Goal: Task Accomplishment & Management: Manage account settings

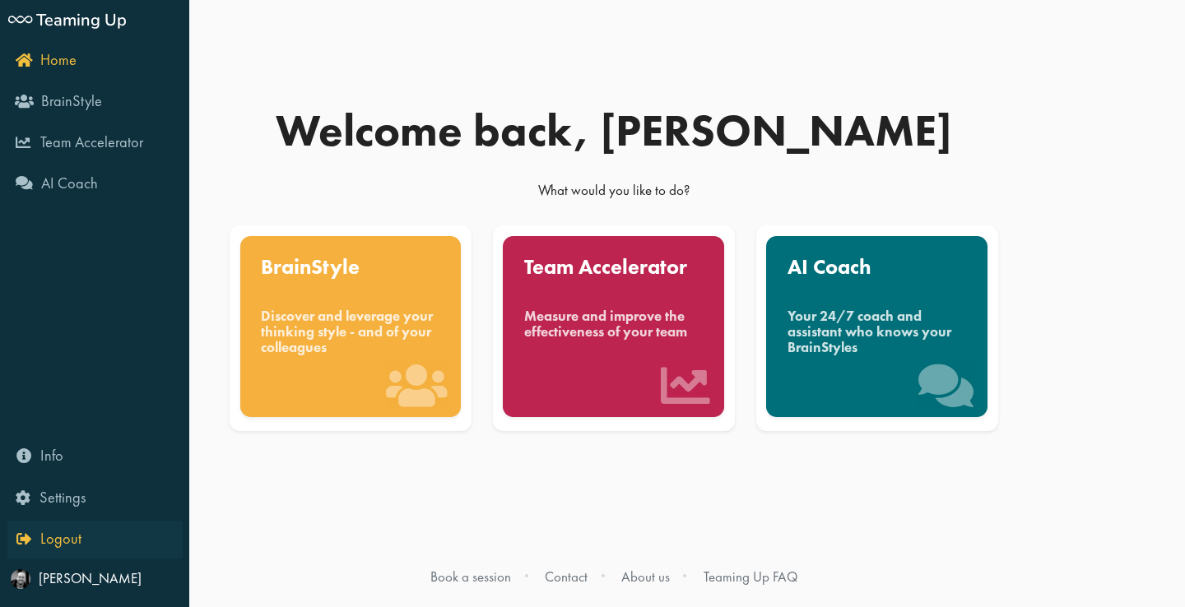
click at [66, 534] on span "Logout" at bounding box center [60, 539] width 41 height 20
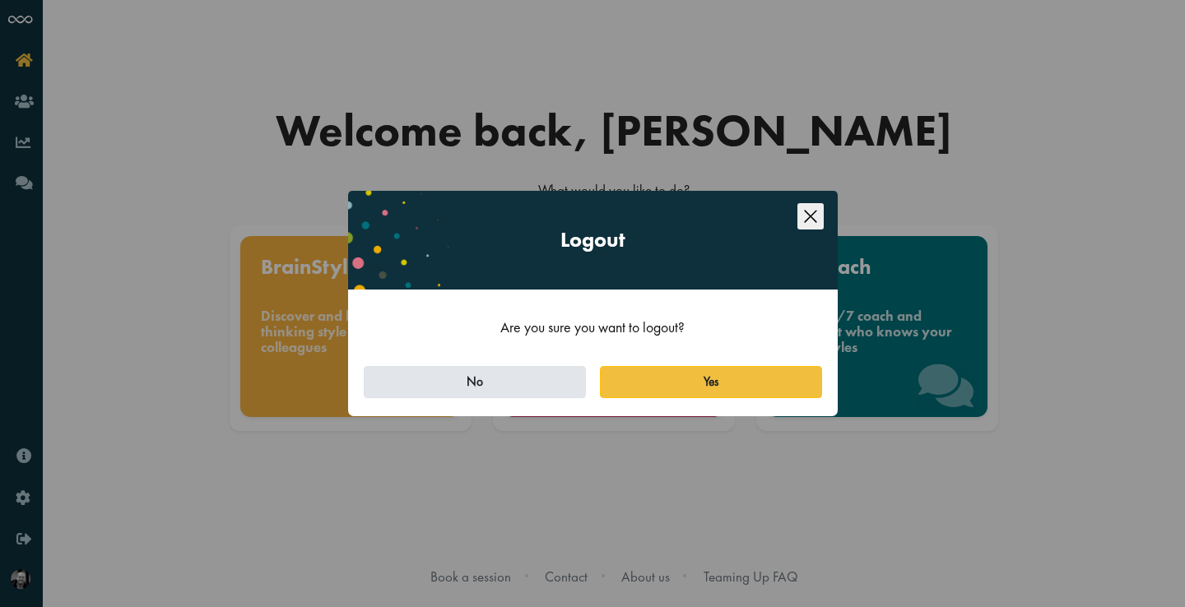
click at [533, 381] on button "No" at bounding box center [475, 382] width 222 height 33
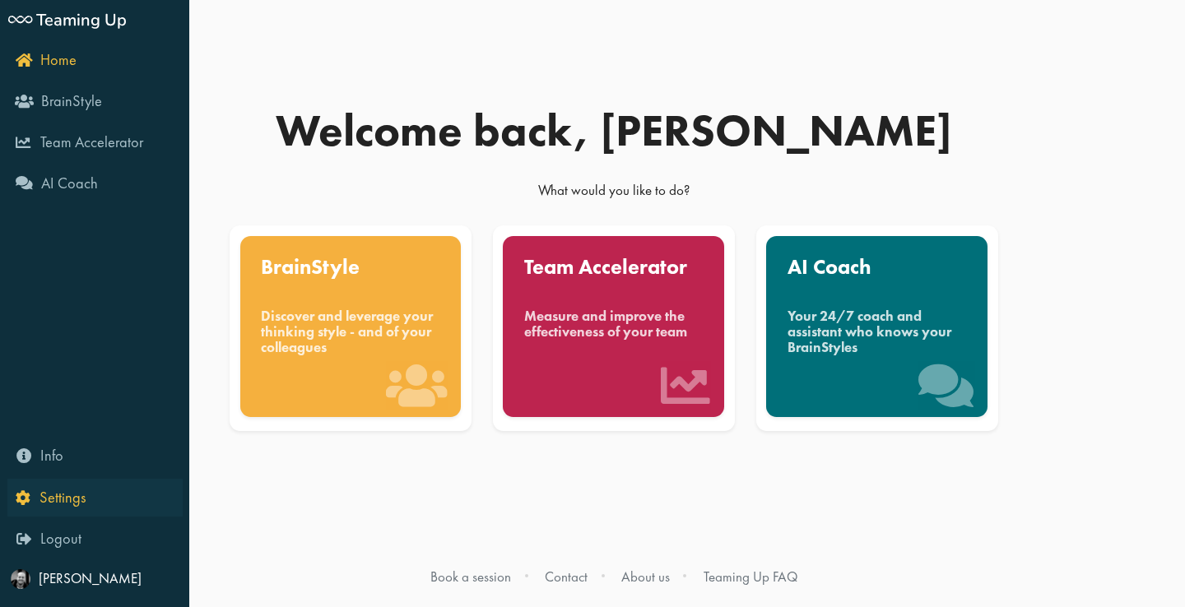
click at [63, 500] on span "Settings" at bounding box center [63, 498] width 46 height 20
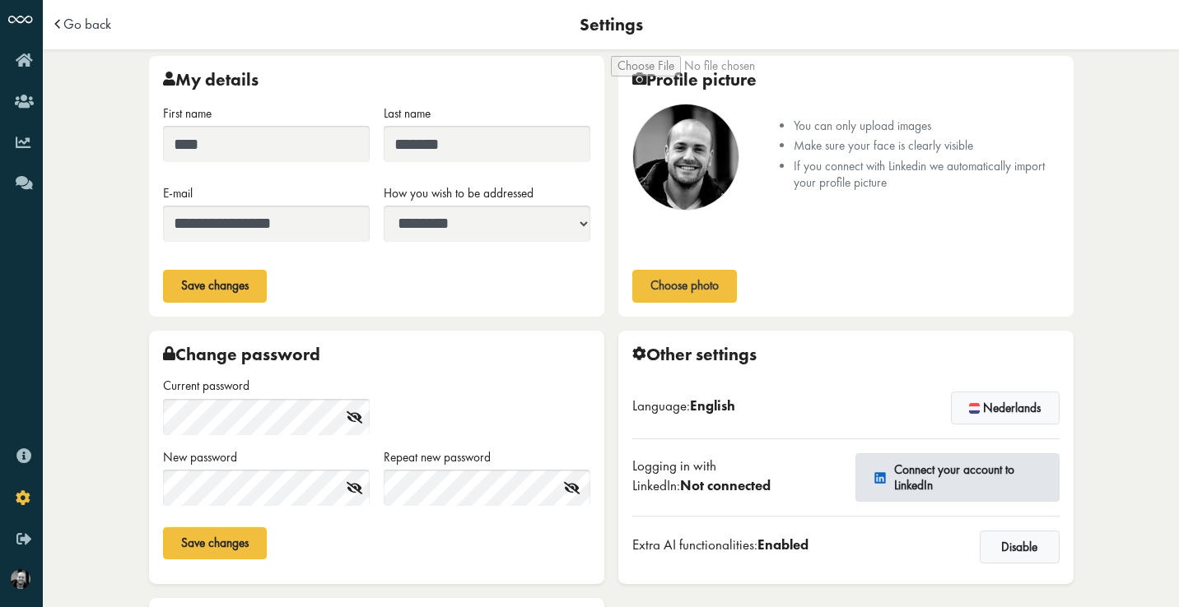
scroll to position [4, 0]
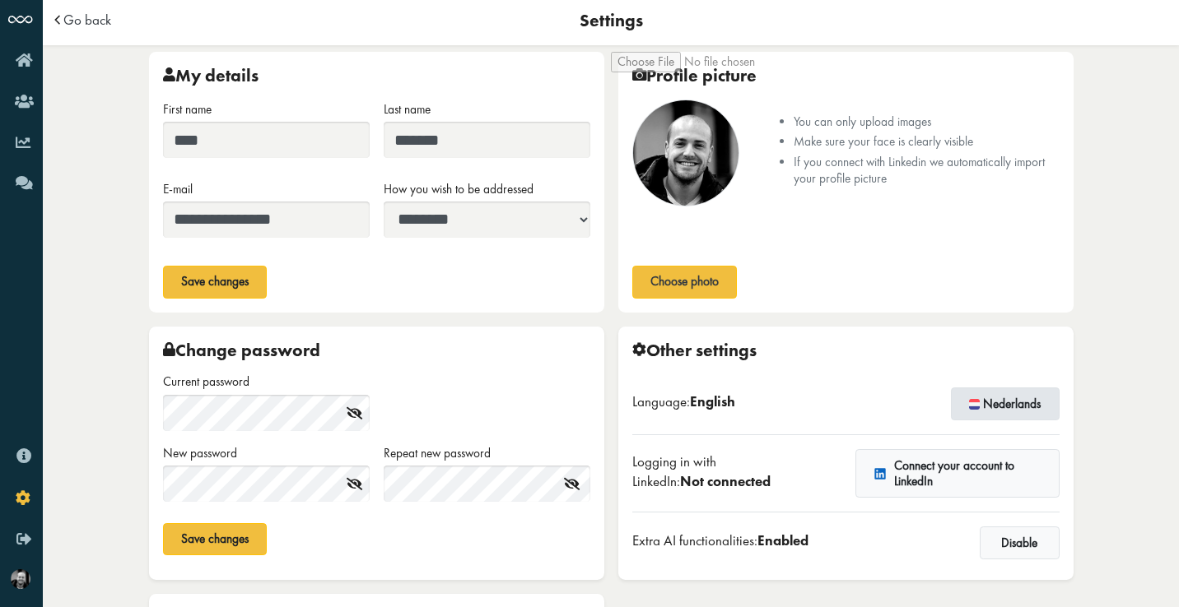
click at [1005, 395] on button "Nederlands" at bounding box center [1005, 404] width 109 height 33
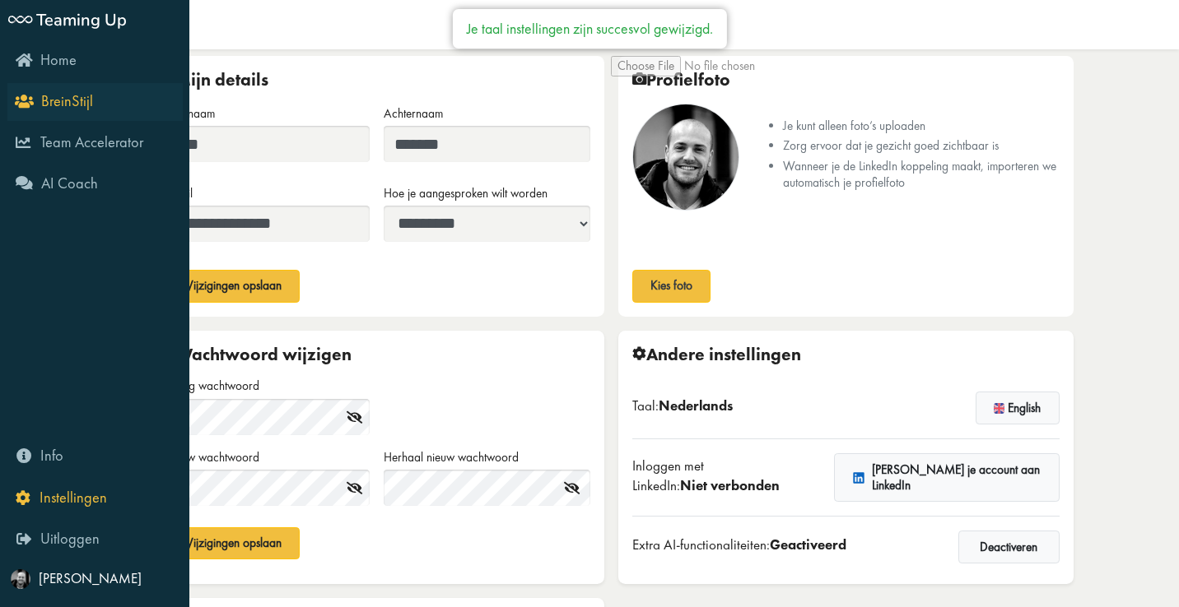
click at [69, 97] on span "BreinStijl" at bounding box center [67, 101] width 52 height 20
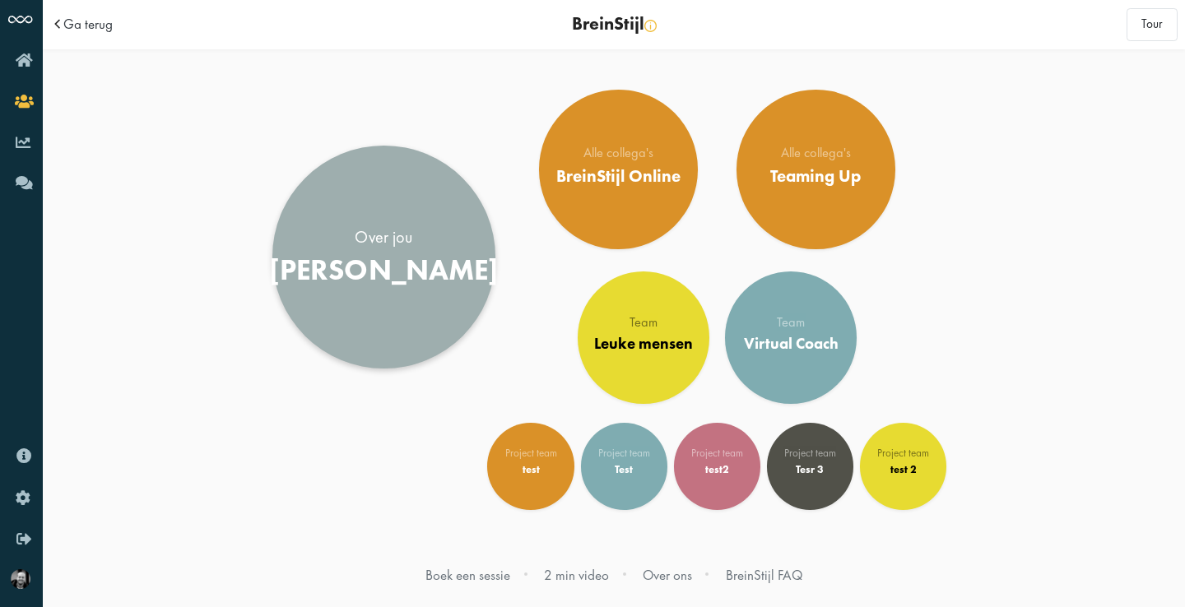
click at [405, 260] on div "Bert" at bounding box center [384, 270] width 230 height 35
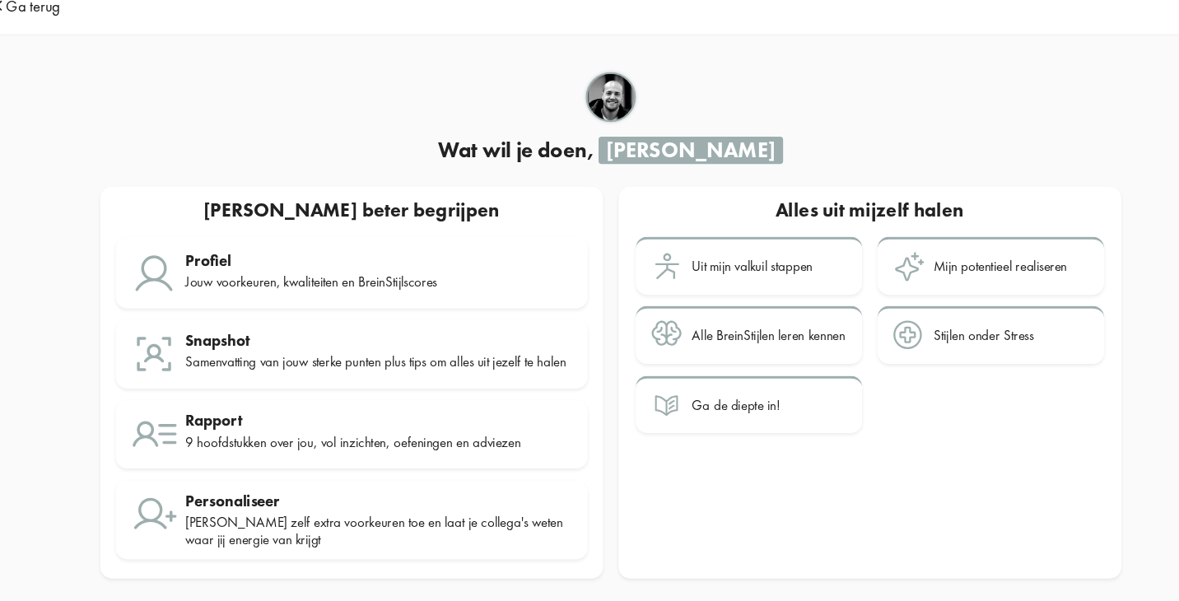
click at [63, 17] on span "Ga terug" at bounding box center [87, 24] width 49 height 14
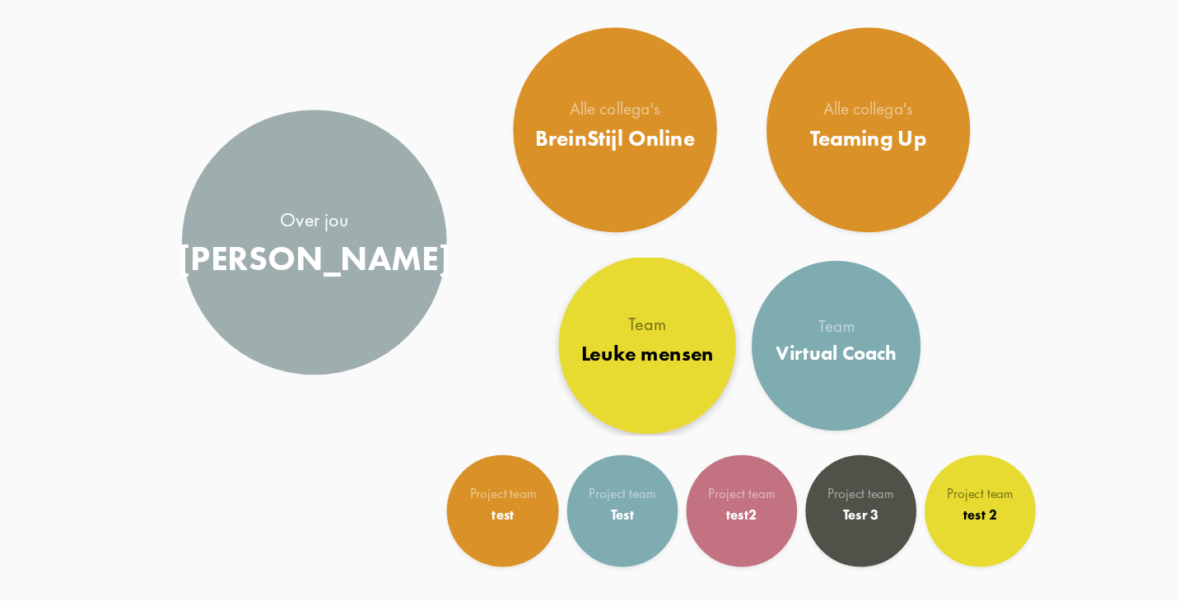
click at [588, 332] on div "Leuke mensen" at bounding box center [640, 342] width 104 height 20
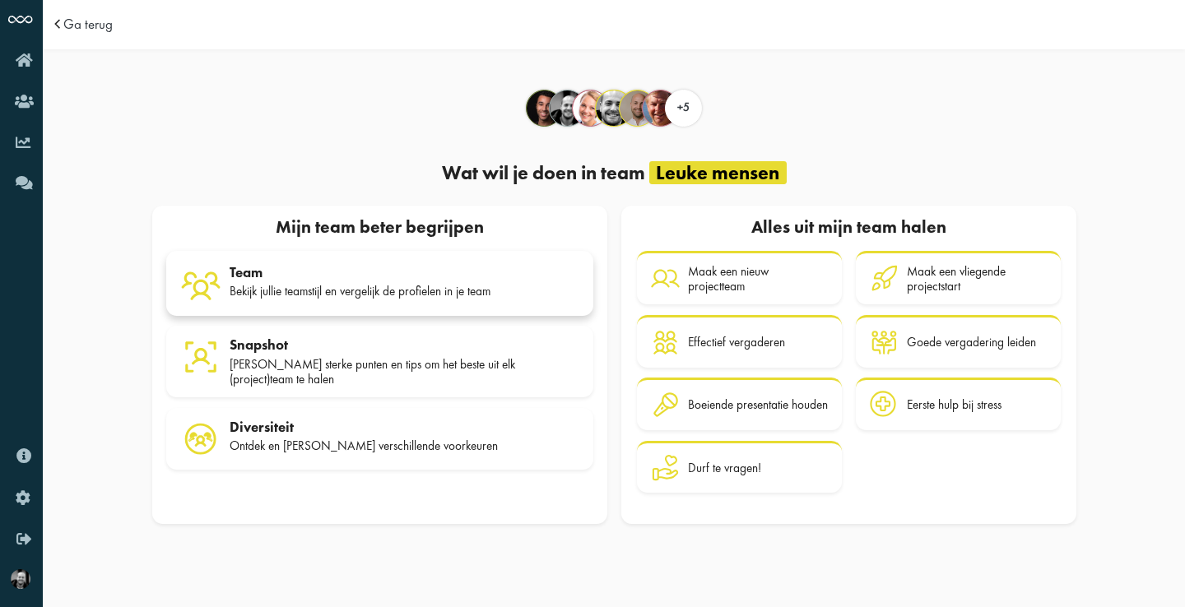
click at [382, 284] on div "Bekijk jullie teamstijl en vergelijk de profielen in je team" at bounding box center [405, 291] width 350 height 15
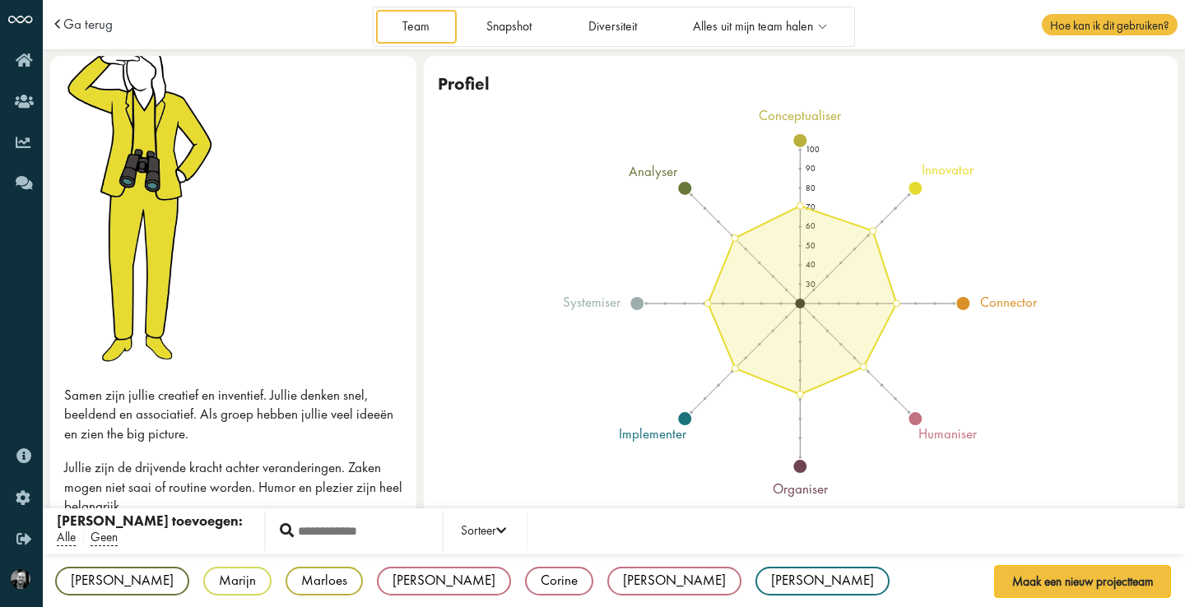
scroll to position [97, 0]
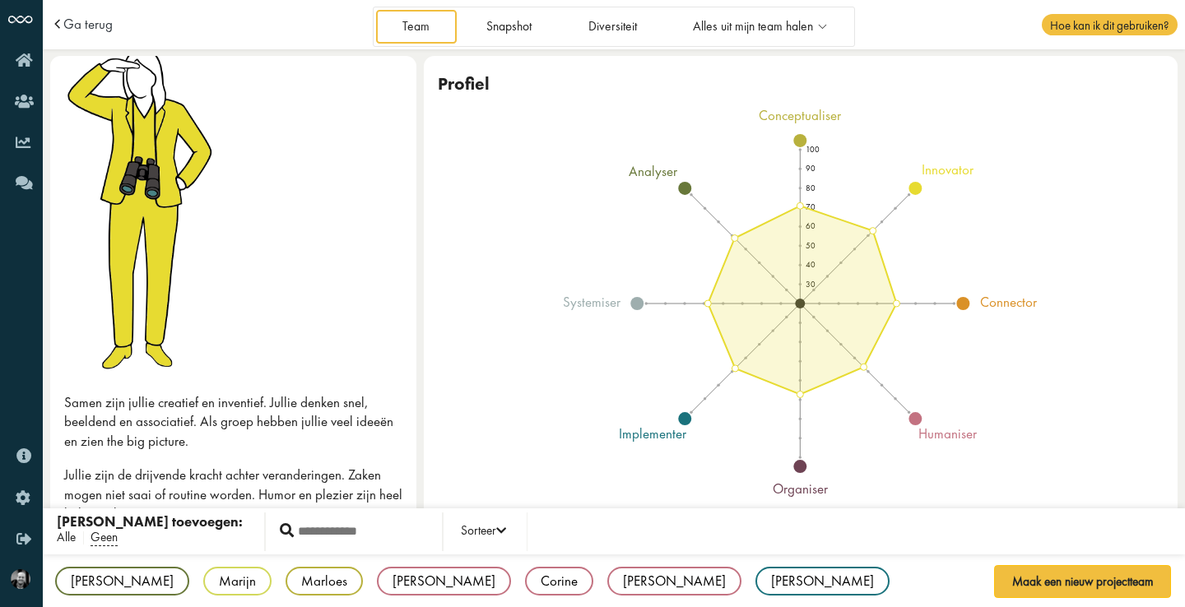
click at [62, 537] on span "Alle" at bounding box center [66, 537] width 19 height 17
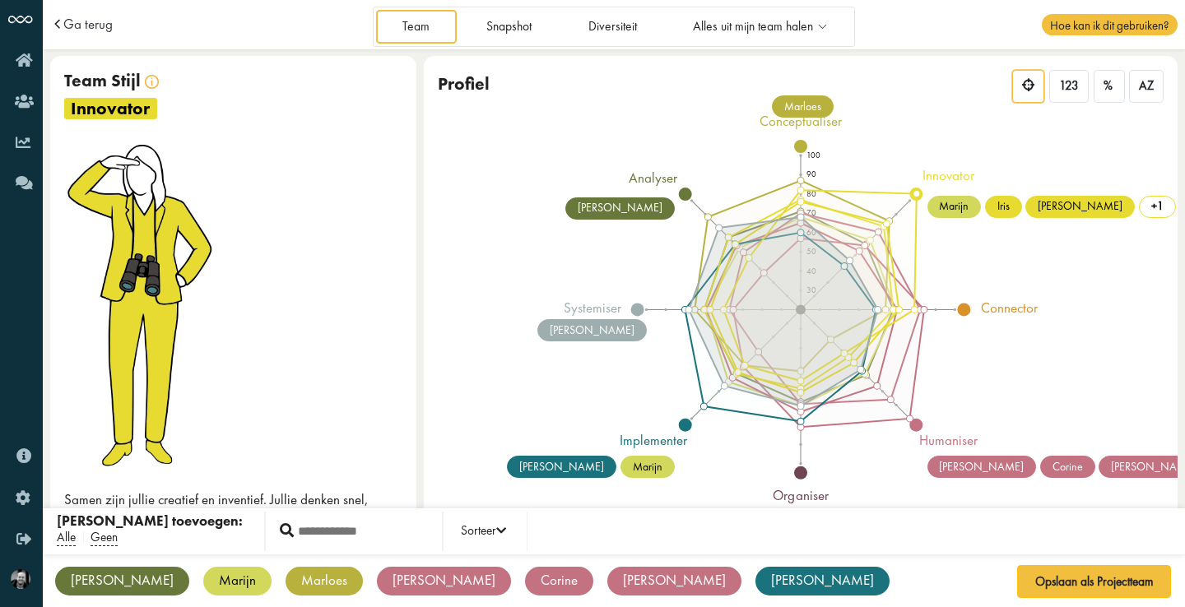
scroll to position [0, 0]
click at [108, 538] on span "Geen" at bounding box center [104, 537] width 27 height 17
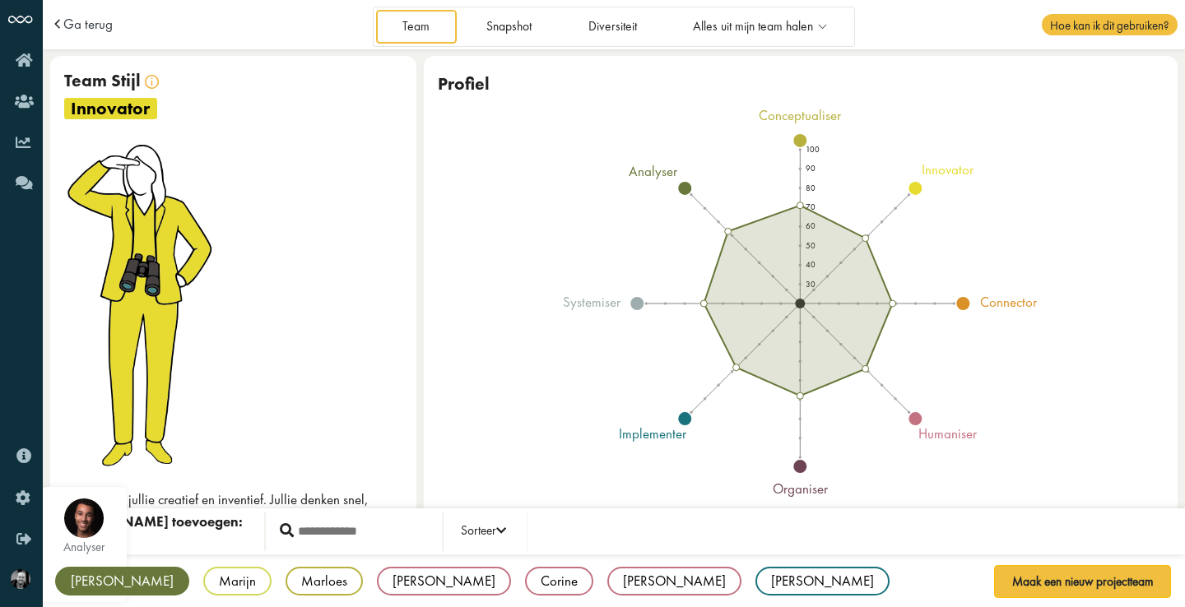
click at [99, 570] on div "Alex" at bounding box center [122, 581] width 134 height 29
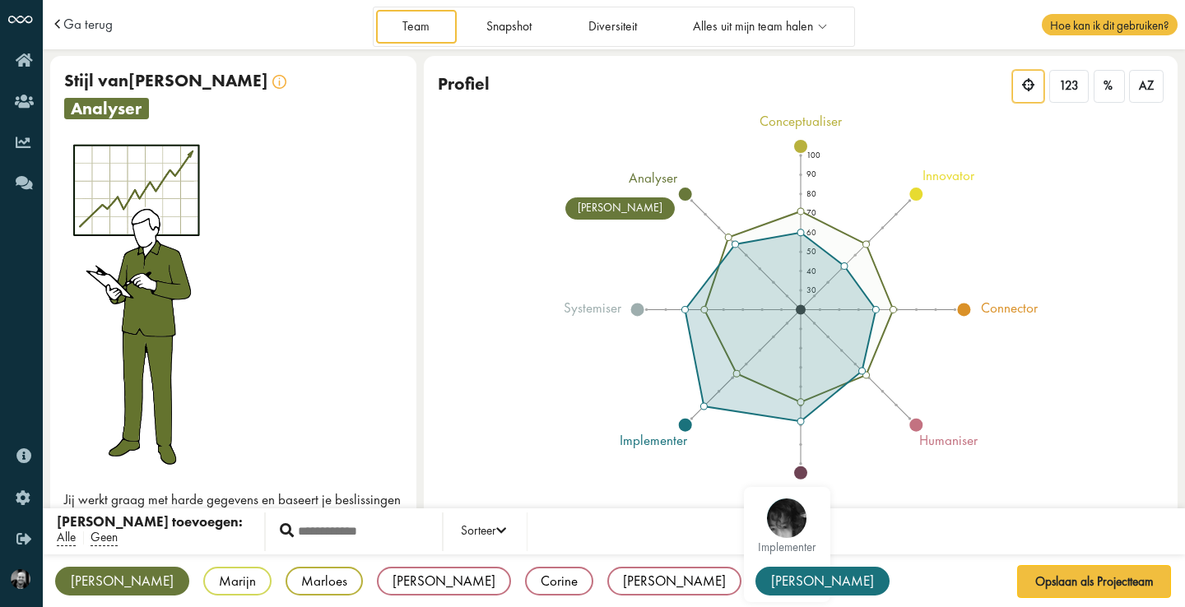
click at [756, 578] on div "[PERSON_NAME]" at bounding box center [823, 581] width 134 height 29
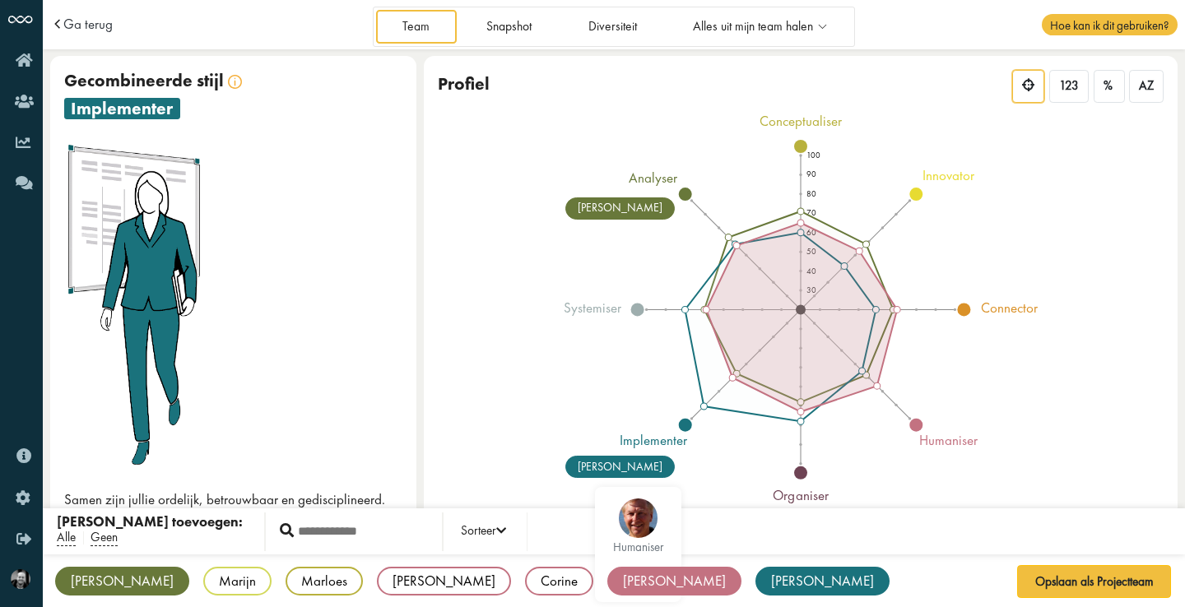
click at [607, 584] on div "Hugo" at bounding box center [674, 581] width 134 height 29
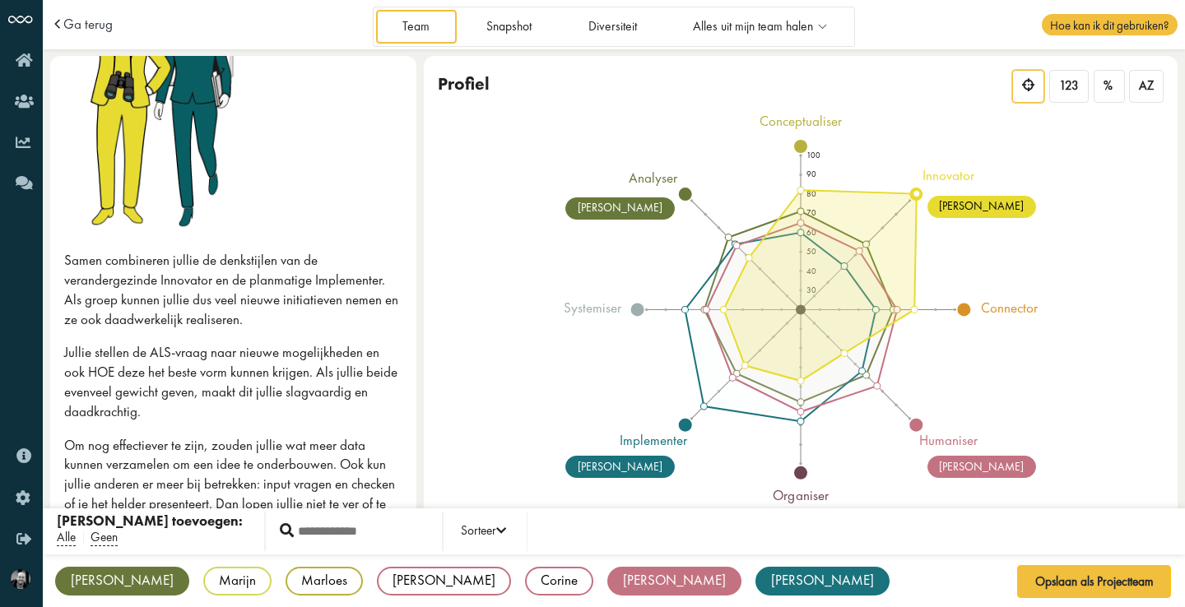
scroll to position [133, 0]
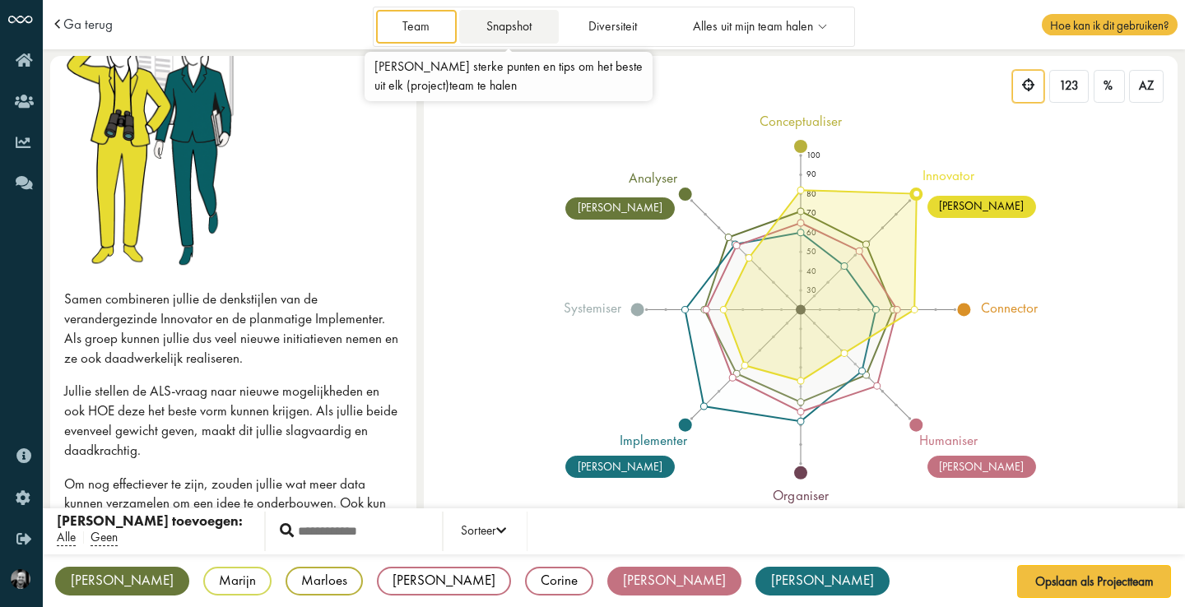
click at [505, 25] on link "Snapshot" at bounding box center [508, 27] width 99 height 34
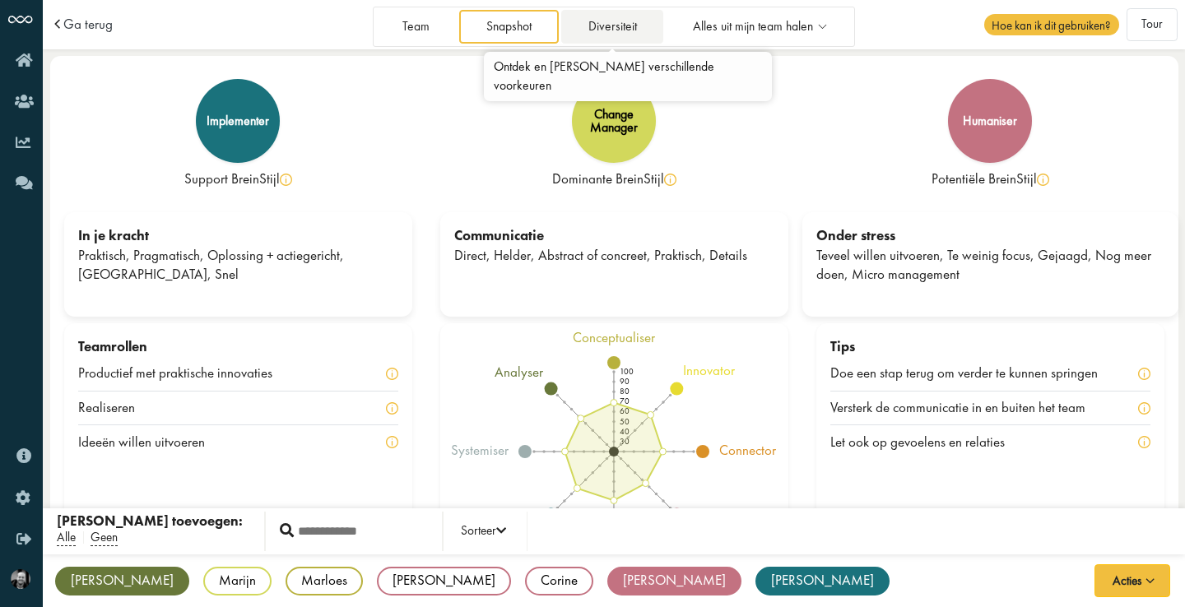
click at [627, 30] on link "Diversiteit" at bounding box center [612, 27] width 102 height 34
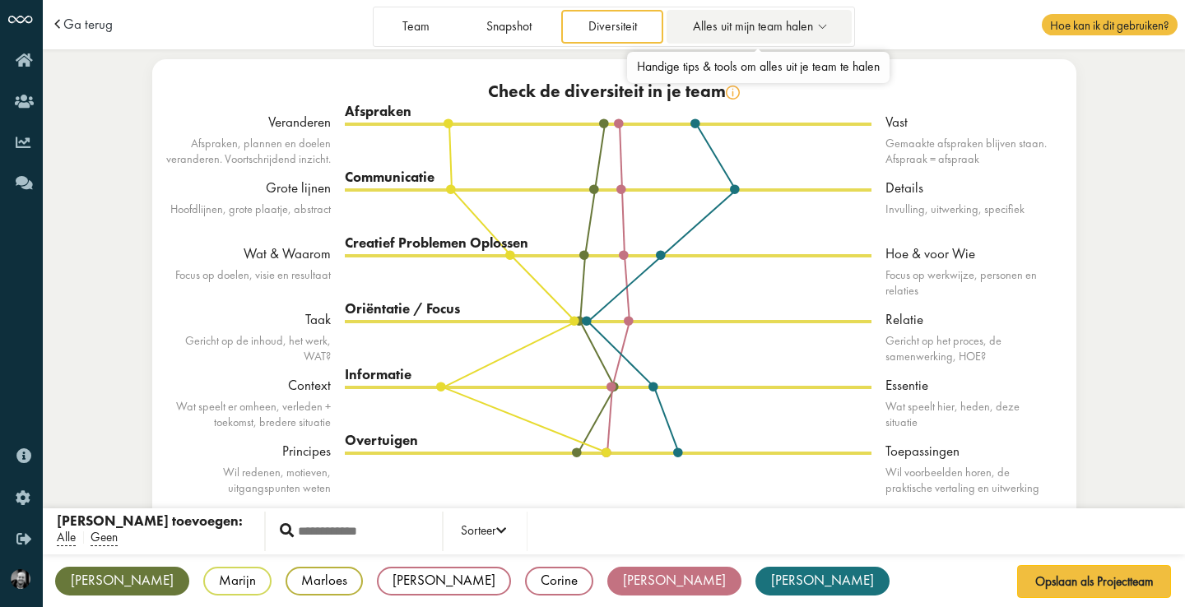
click at [801, 29] on span "Alles uit mijn team halen" at bounding box center [753, 27] width 120 height 14
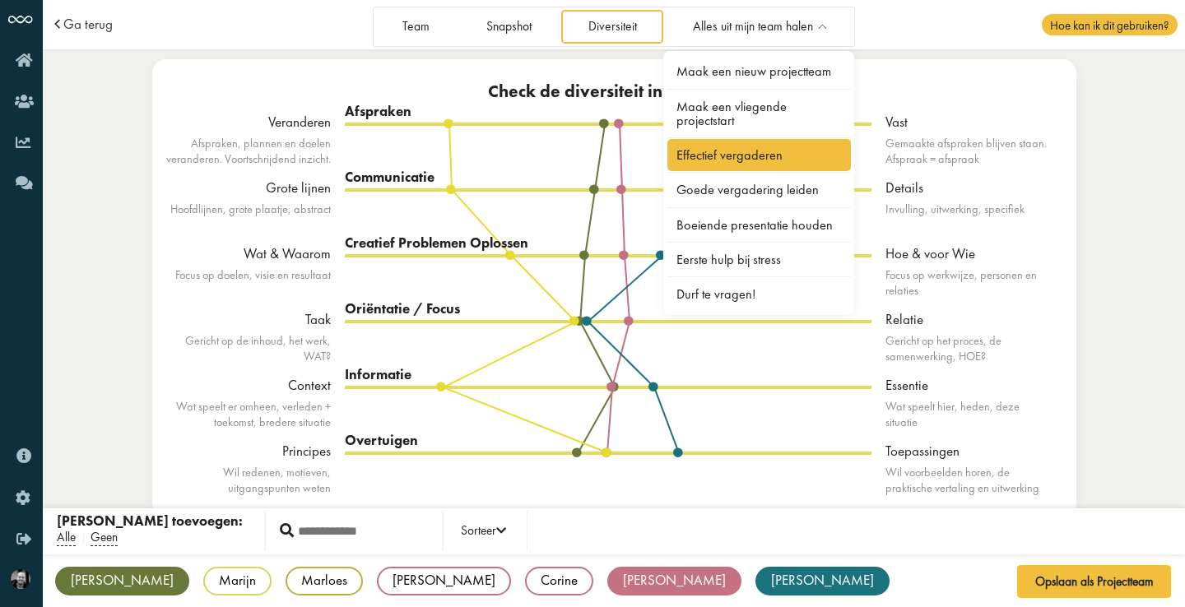
click at [798, 151] on link "Effectief vergaderen" at bounding box center [759, 155] width 184 height 32
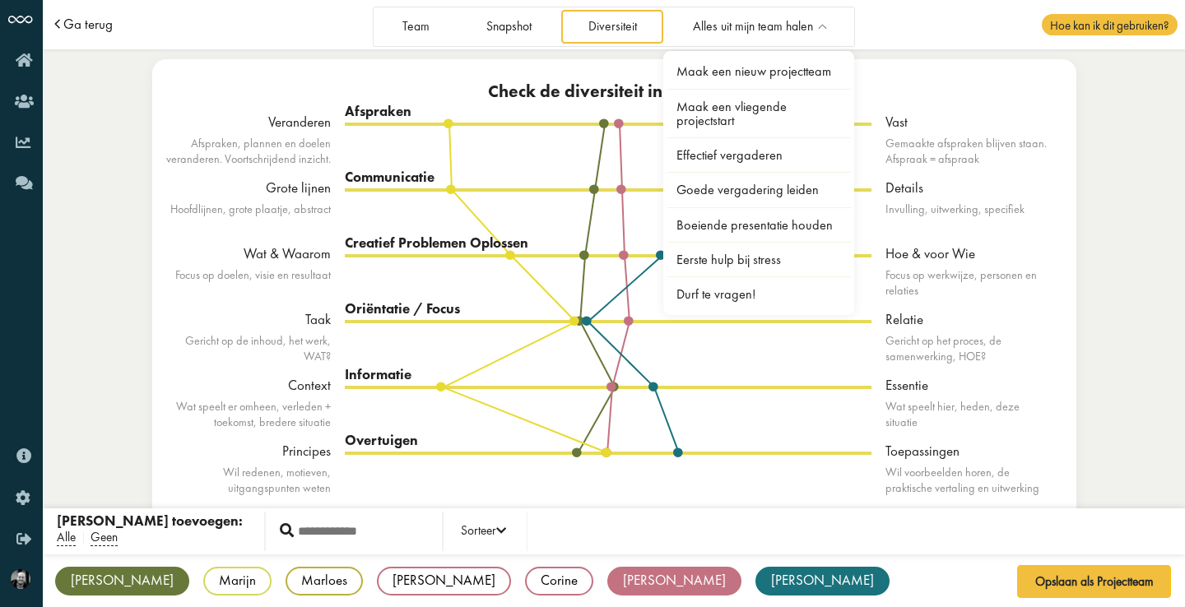
click at [88, 26] on span "Ga terug" at bounding box center [87, 24] width 49 height 14
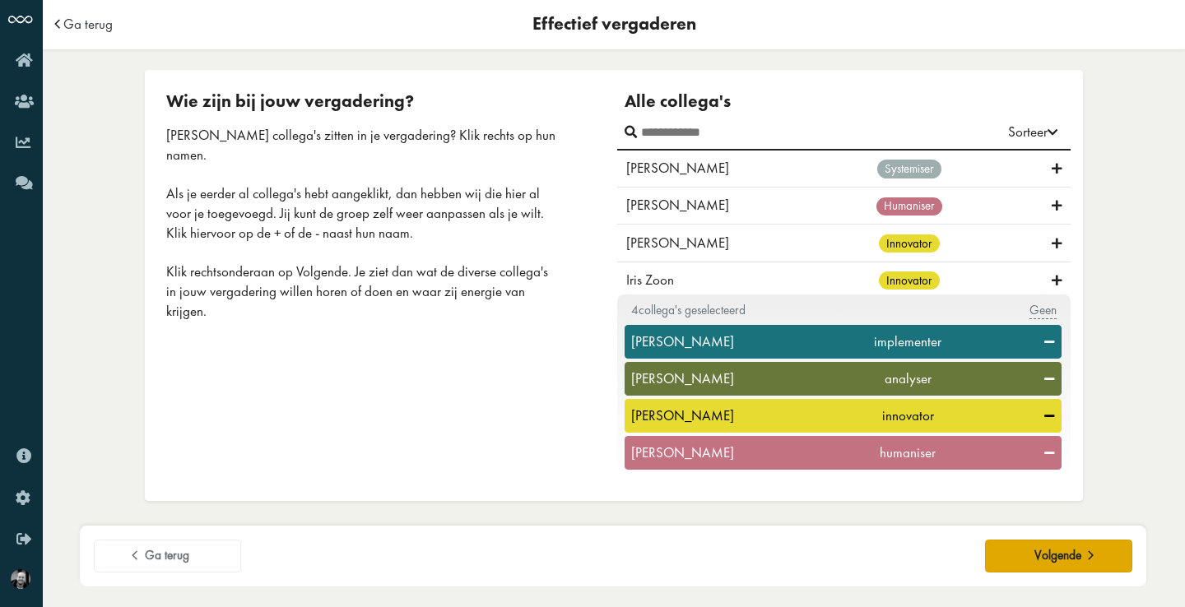
click at [1001, 556] on button "Volgende" at bounding box center [1058, 556] width 147 height 33
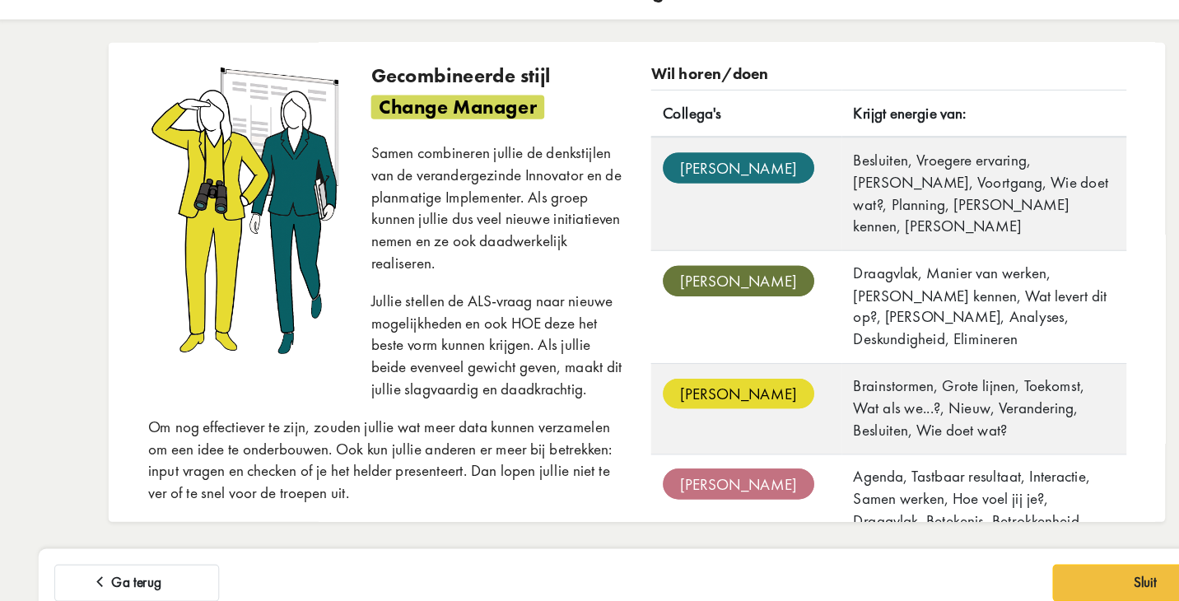
scroll to position [6, 0]
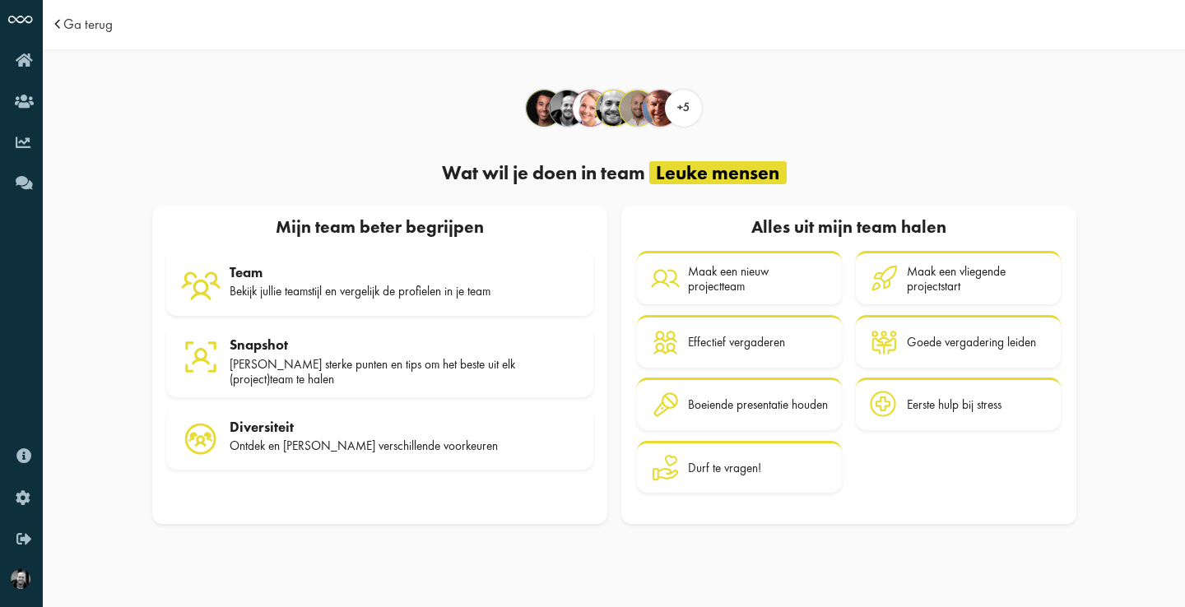
click at [88, 26] on span "Ga terug" at bounding box center [87, 24] width 49 height 14
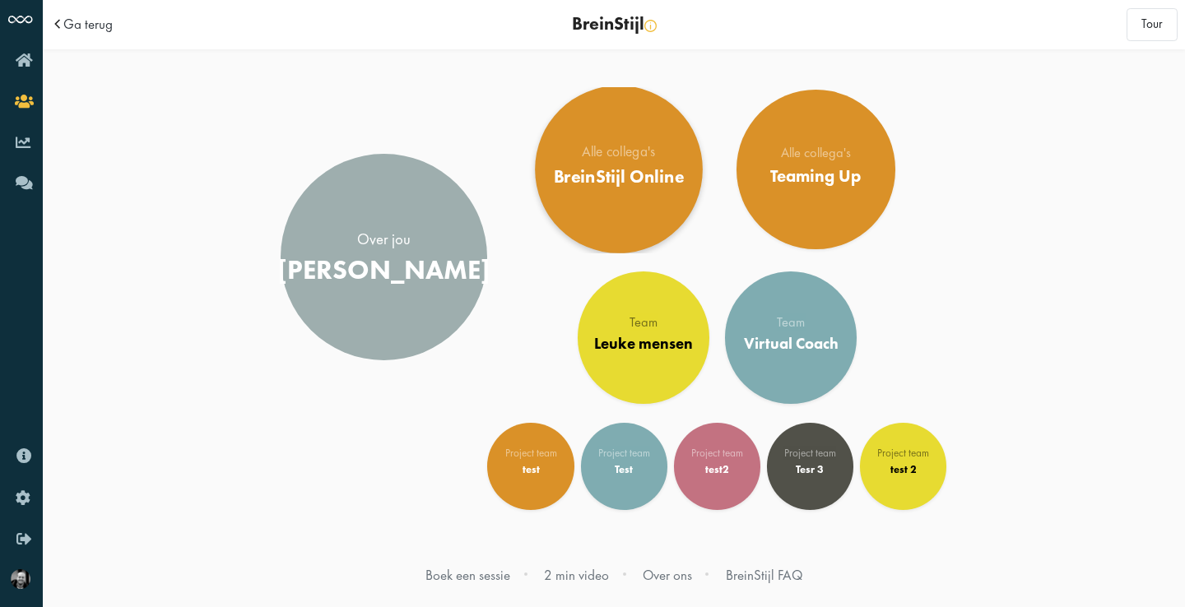
click at [617, 162] on div "Alle collega's BreinStijl Online" at bounding box center [618, 170] width 131 height 49
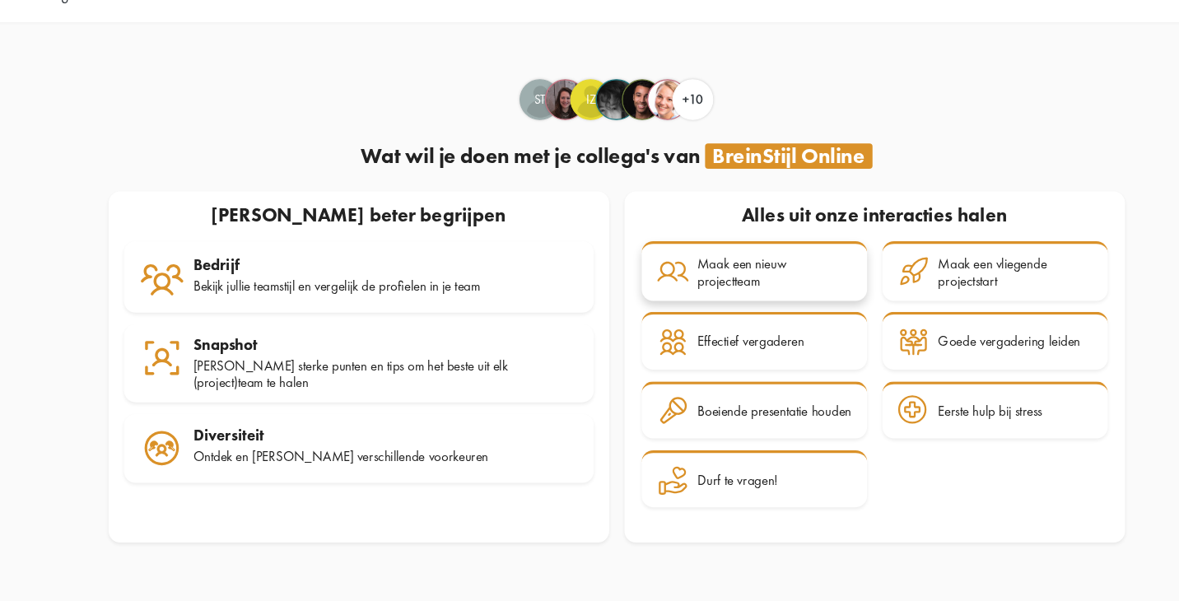
click at [711, 262] on div "Maak een nieuw projectteam" at bounding box center [755, 277] width 140 height 30
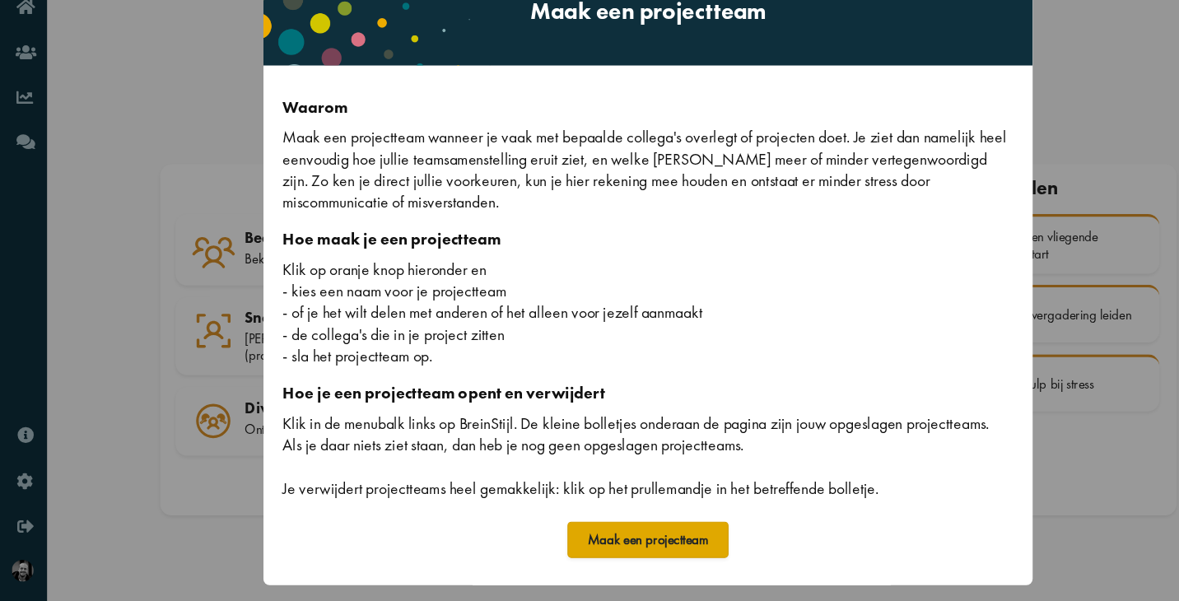
click at [596, 528] on button "Maak een projectteam" at bounding box center [589, 544] width 146 height 33
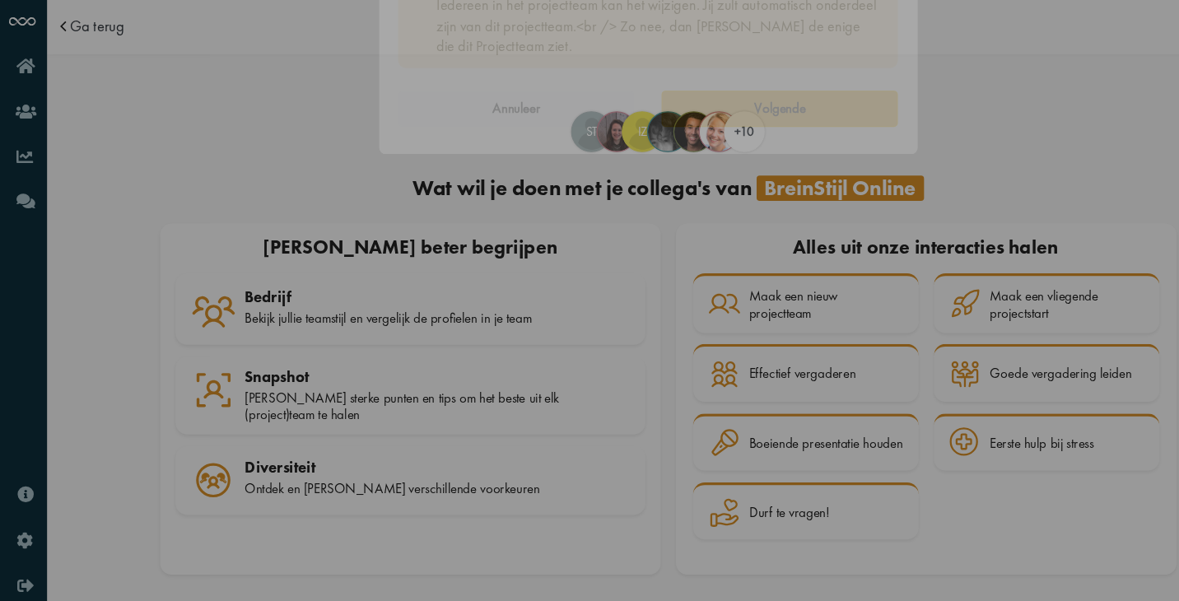
click at [437, 237] on input "Naam van je projectteam" at bounding box center [589, 238] width 455 height 36
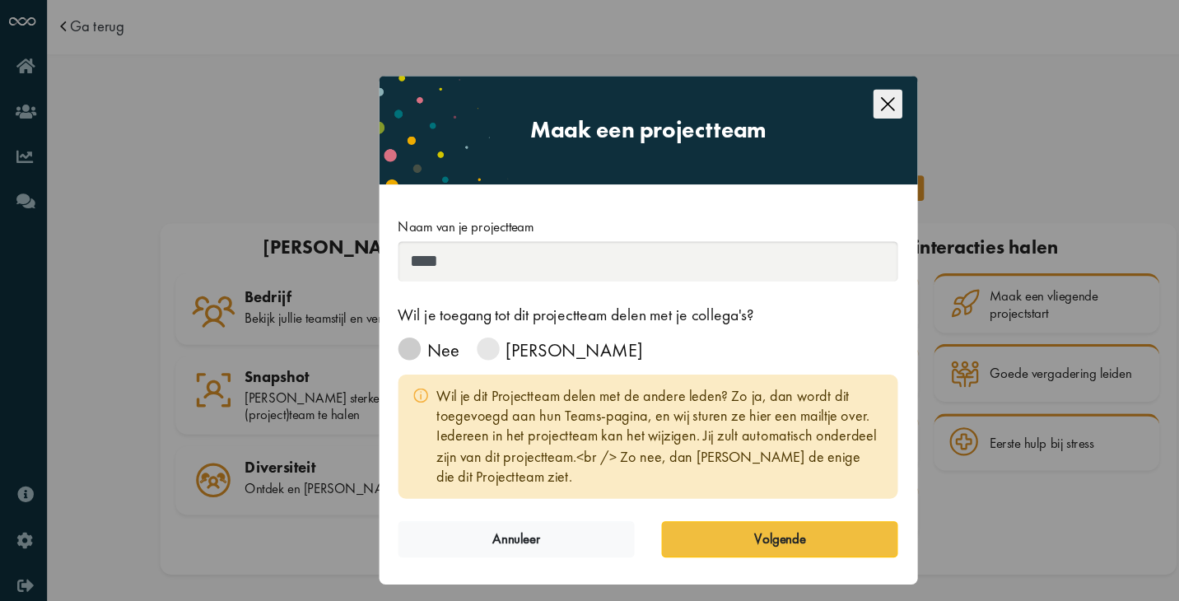
type input "****"
click at [368, 321] on span at bounding box center [372, 317] width 21 height 21
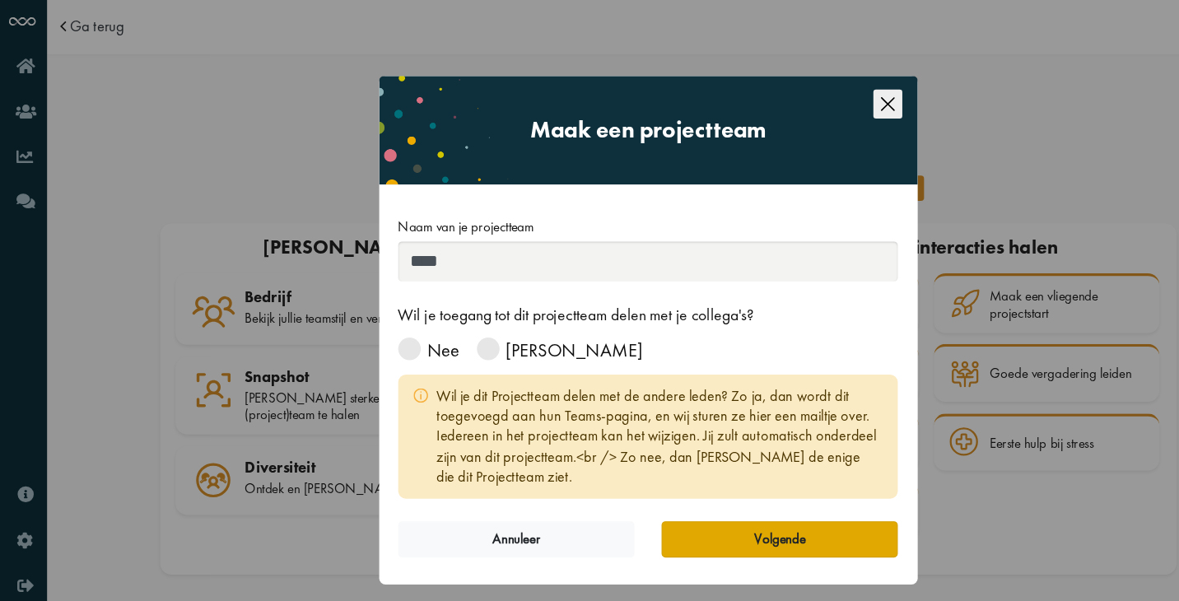
click at [650, 491] on button "Volgende" at bounding box center [709, 490] width 215 height 33
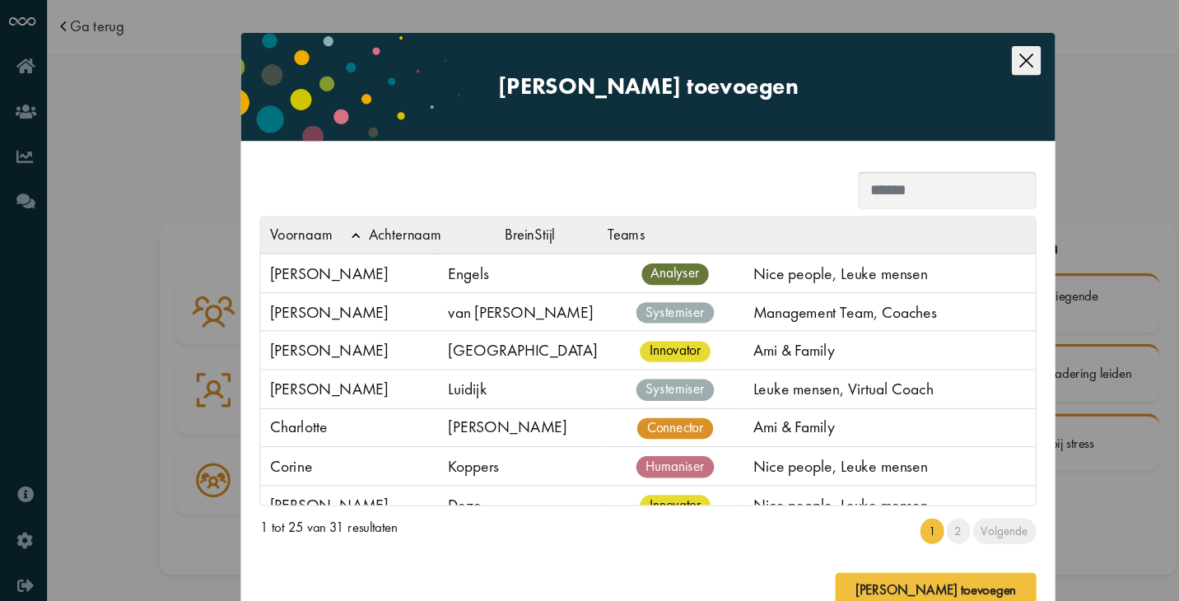
click at [291, 207] on th "Voornaam" at bounding box center [282, 214] width 91 height 33
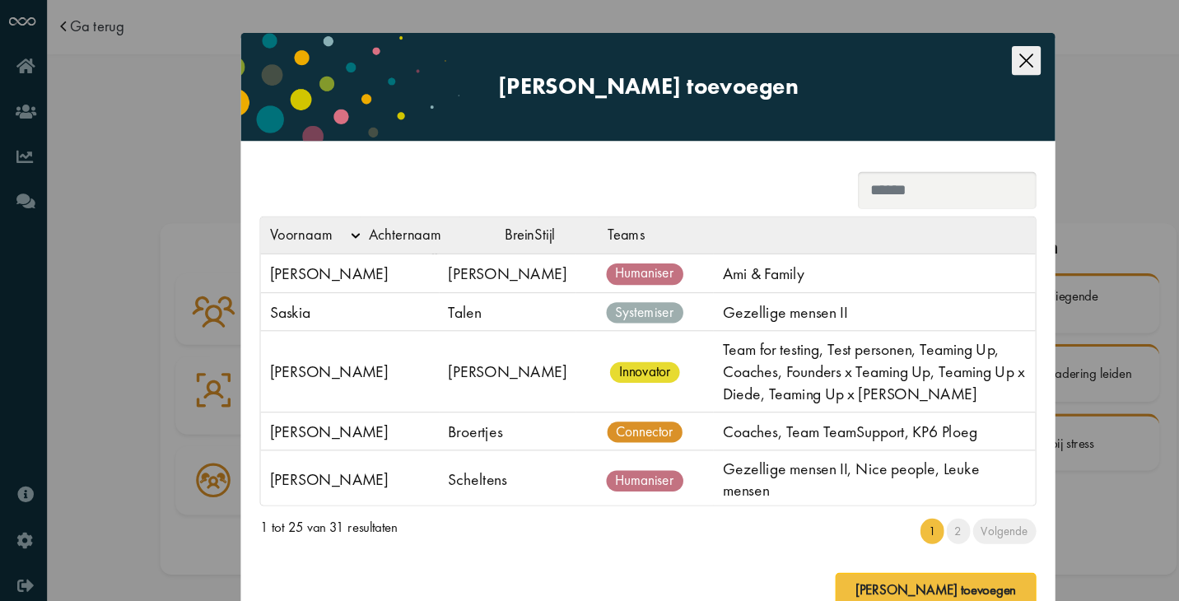
click at [788, 163] on input "search" at bounding box center [861, 172] width 162 height 33
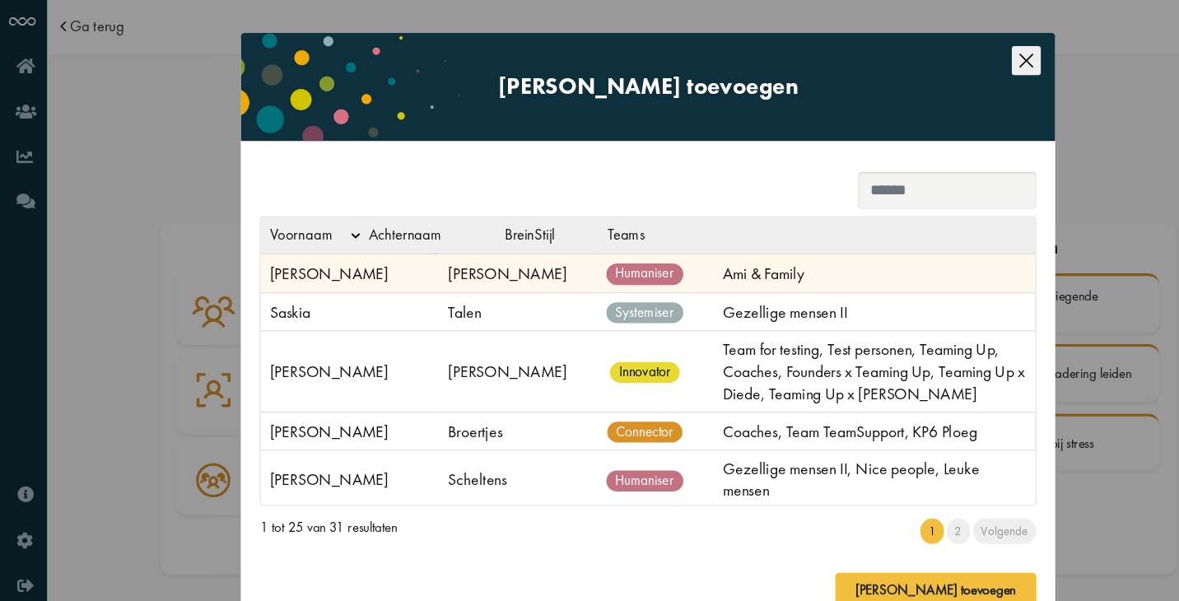
click at [296, 261] on td "Thomas" at bounding box center [318, 248] width 162 height 35
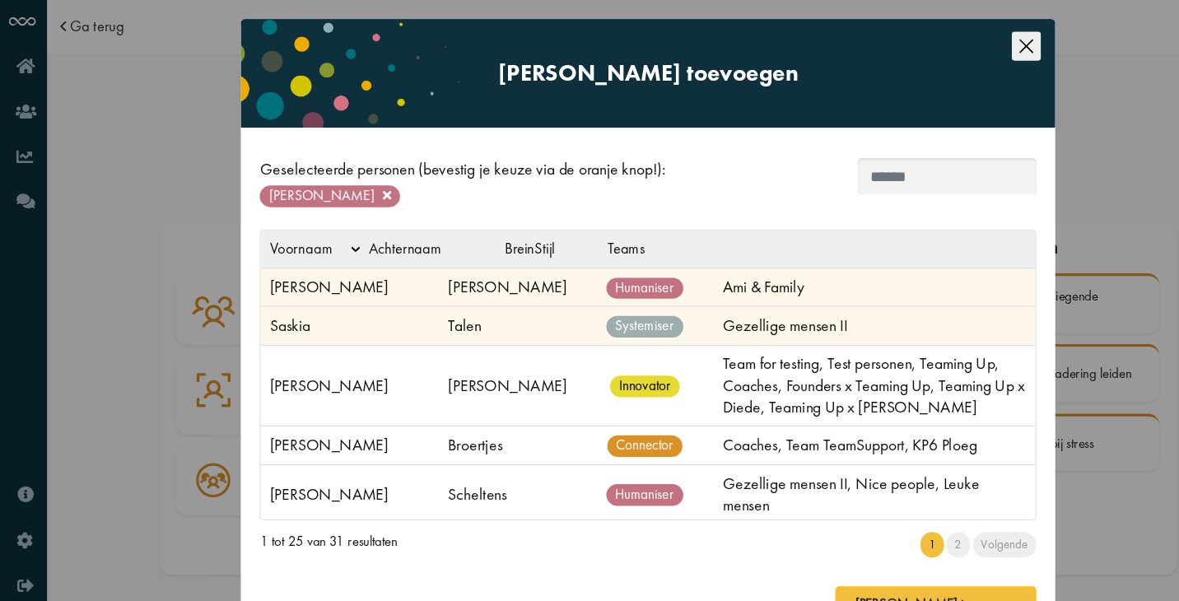
click at [286, 314] on td "Saskia" at bounding box center [318, 296] width 162 height 35
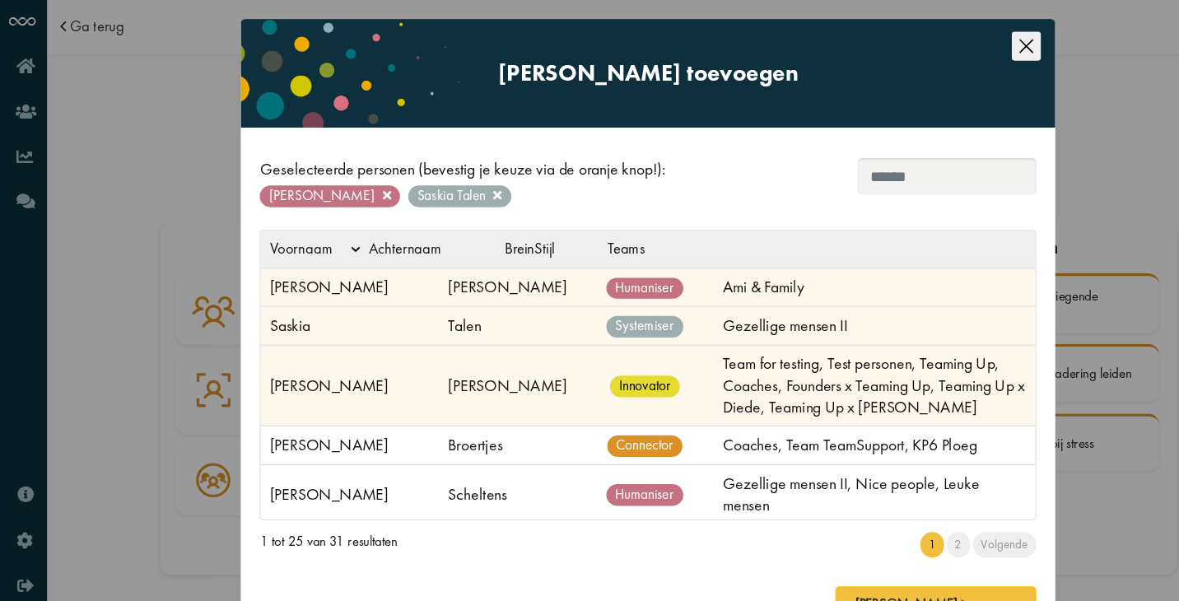
click at [290, 357] on td "Sandra" at bounding box center [318, 350] width 162 height 73
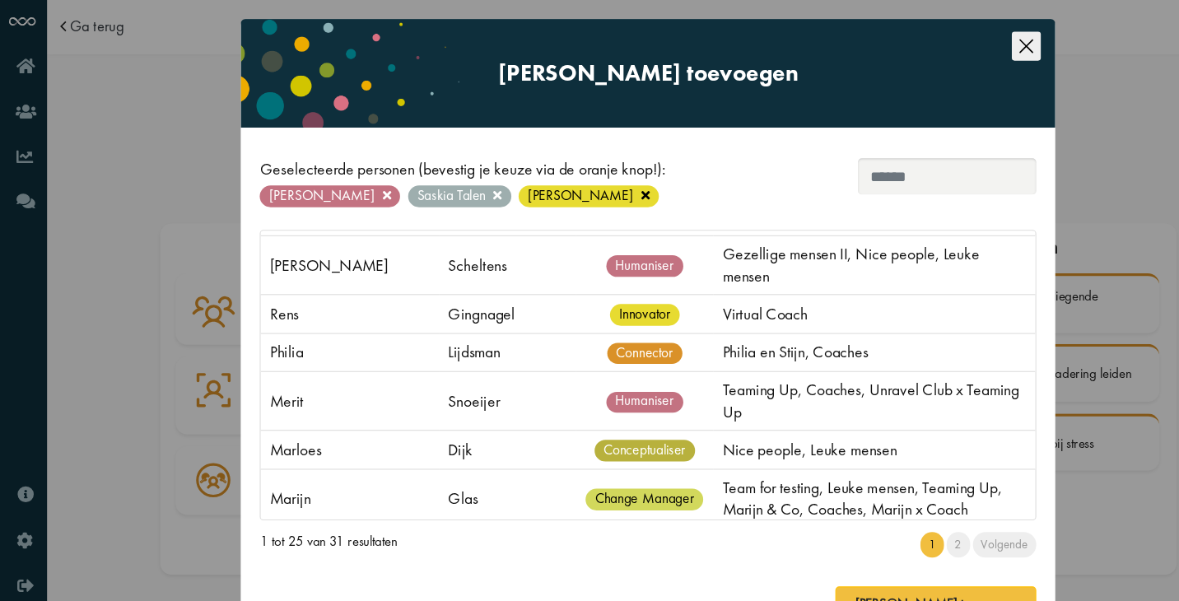
scroll to position [212, 0]
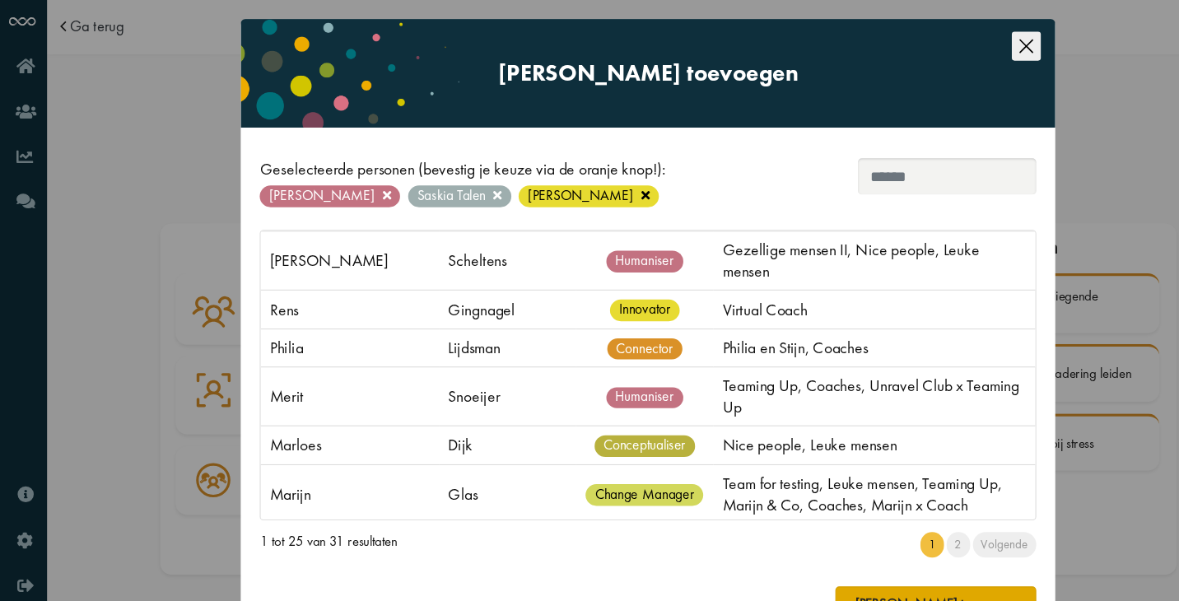
click at [836, 537] on button "[PERSON_NAME] toevoegen" at bounding box center [851, 549] width 183 height 33
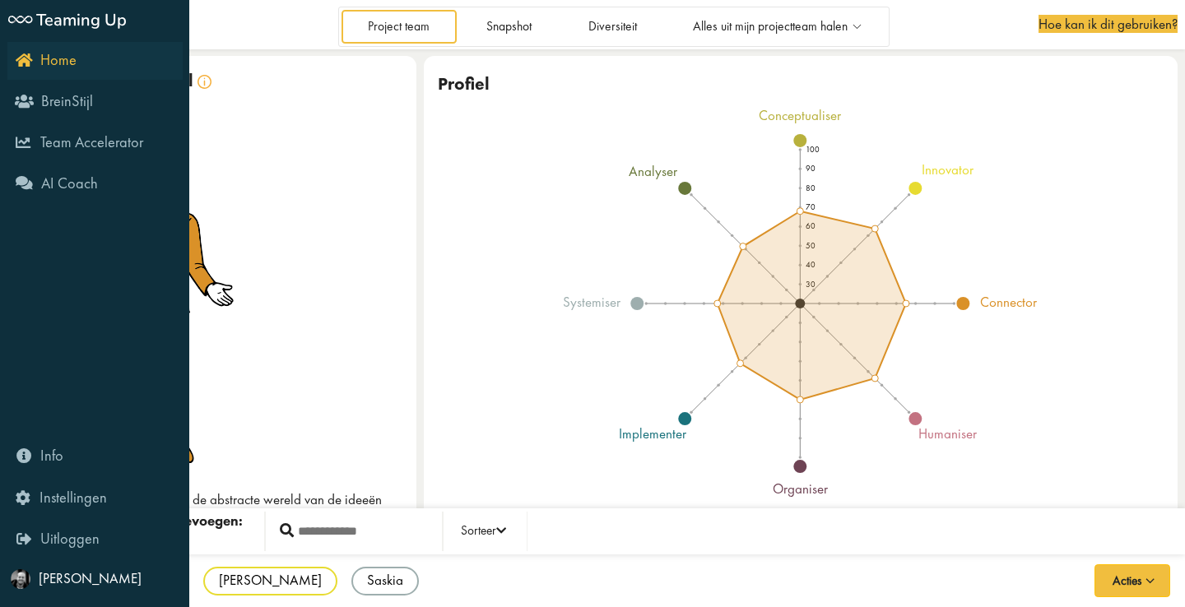
click at [59, 58] on span "Home" at bounding box center [58, 60] width 36 height 20
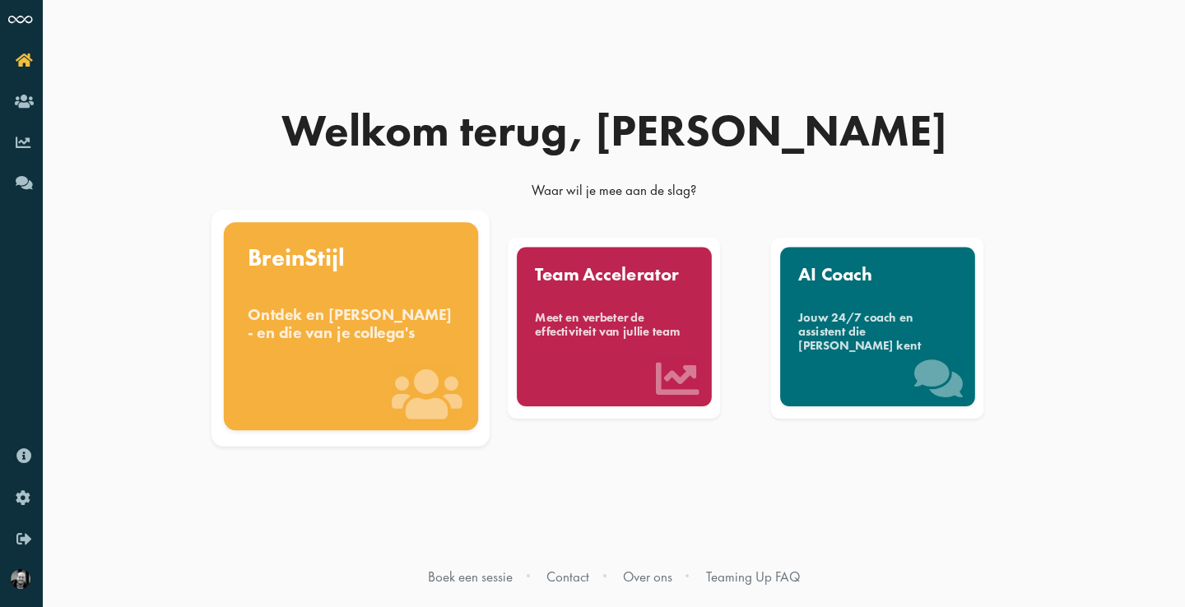
click at [344, 292] on div "BreinStijl Ontdek en [PERSON_NAME] - en die van je collega's" at bounding box center [350, 326] width 254 height 208
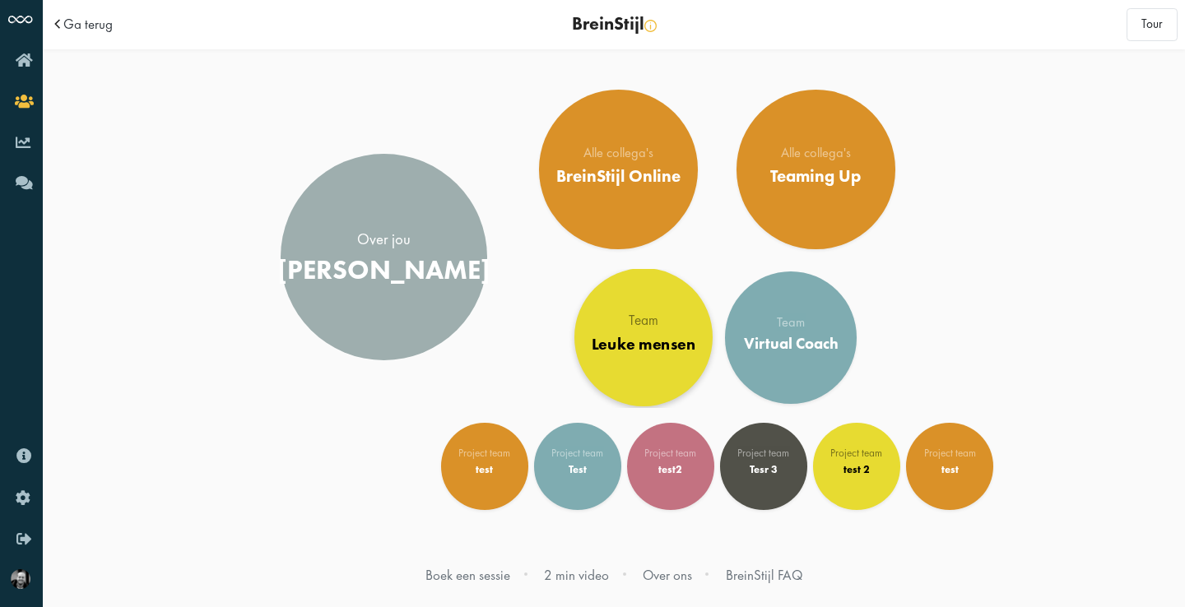
click at [654, 370] on link "Team Leuke mensen" at bounding box center [643, 337] width 138 height 138
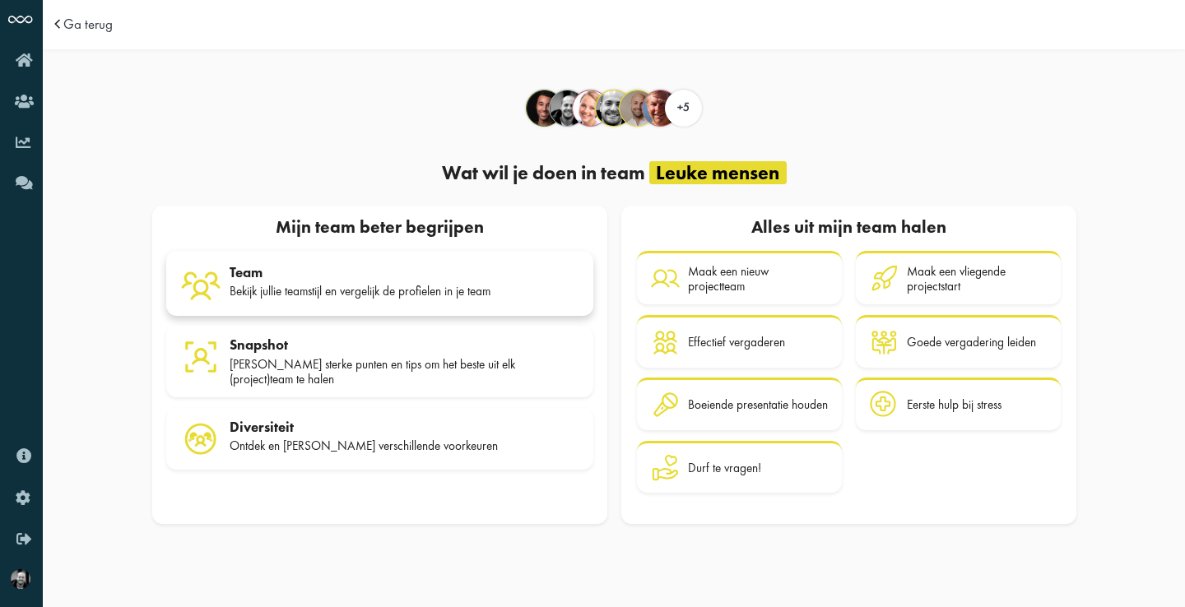
click at [452, 279] on div "Team" at bounding box center [405, 272] width 350 height 16
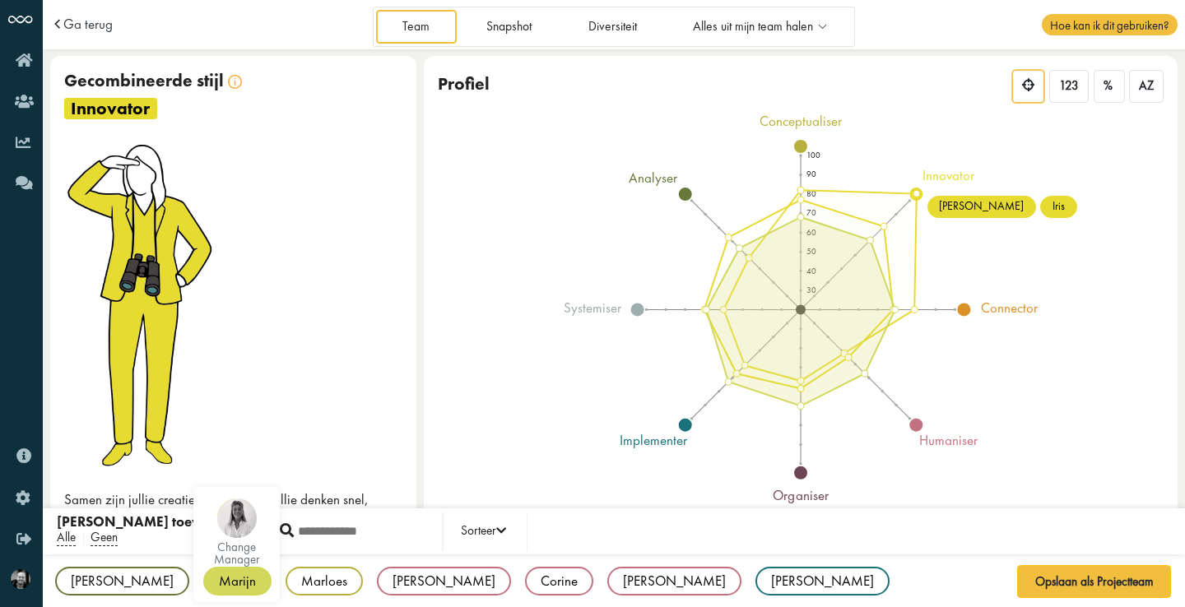
click at [203, 575] on div "Marijn" at bounding box center [237, 581] width 68 height 29
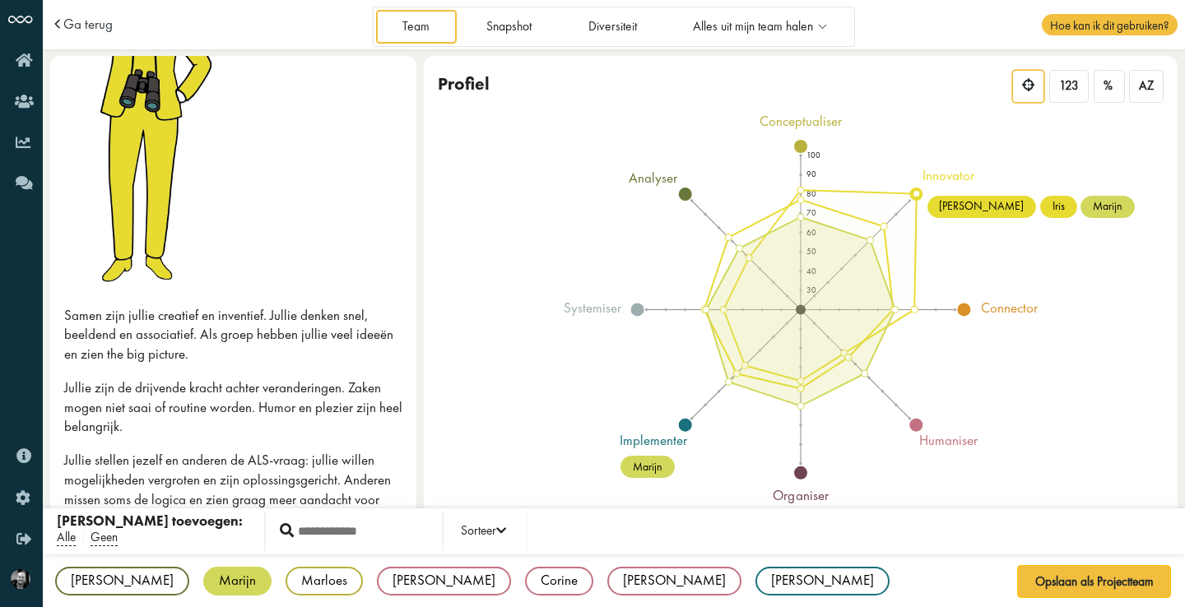
scroll to position [161, 0]
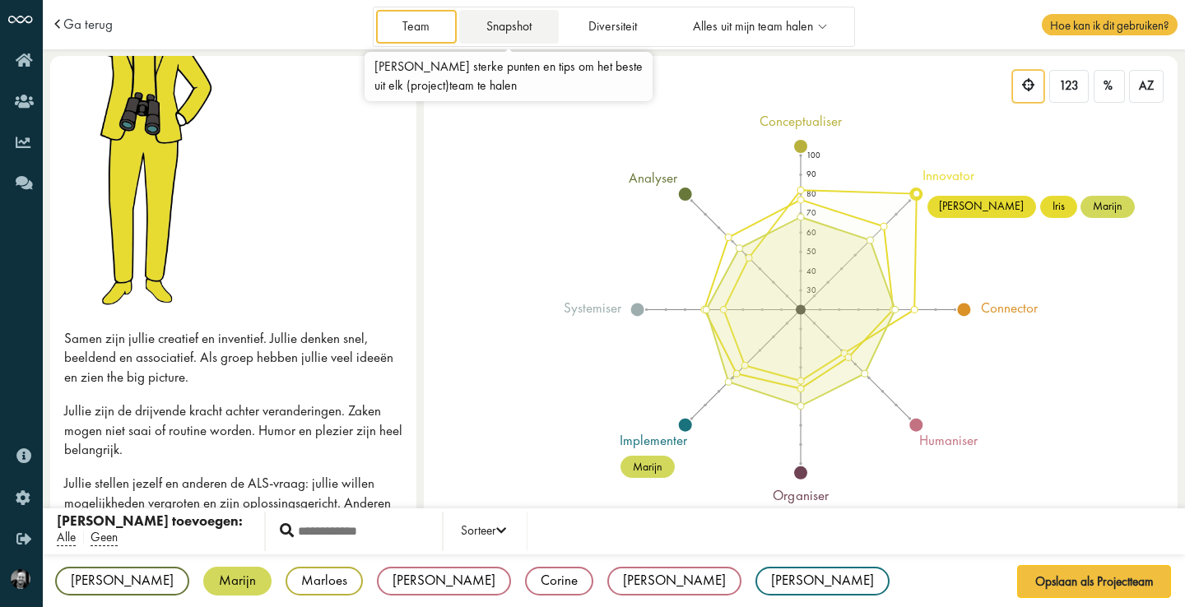
click at [502, 20] on link "Snapshot" at bounding box center [508, 27] width 99 height 34
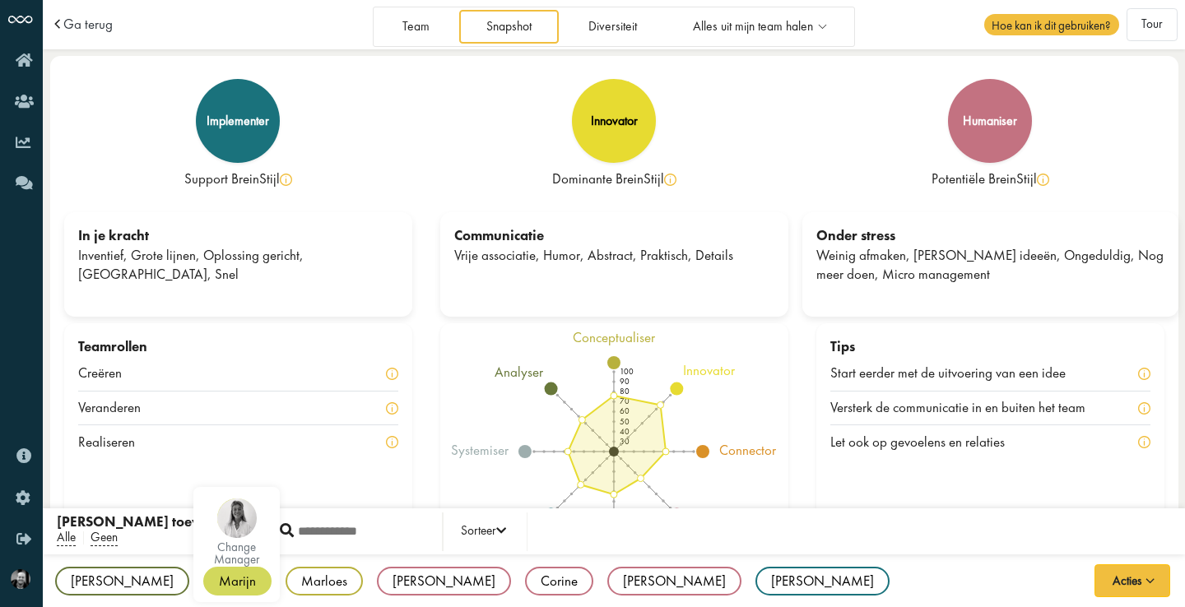
click at [203, 576] on div "Marijn" at bounding box center [237, 581] width 68 height 29
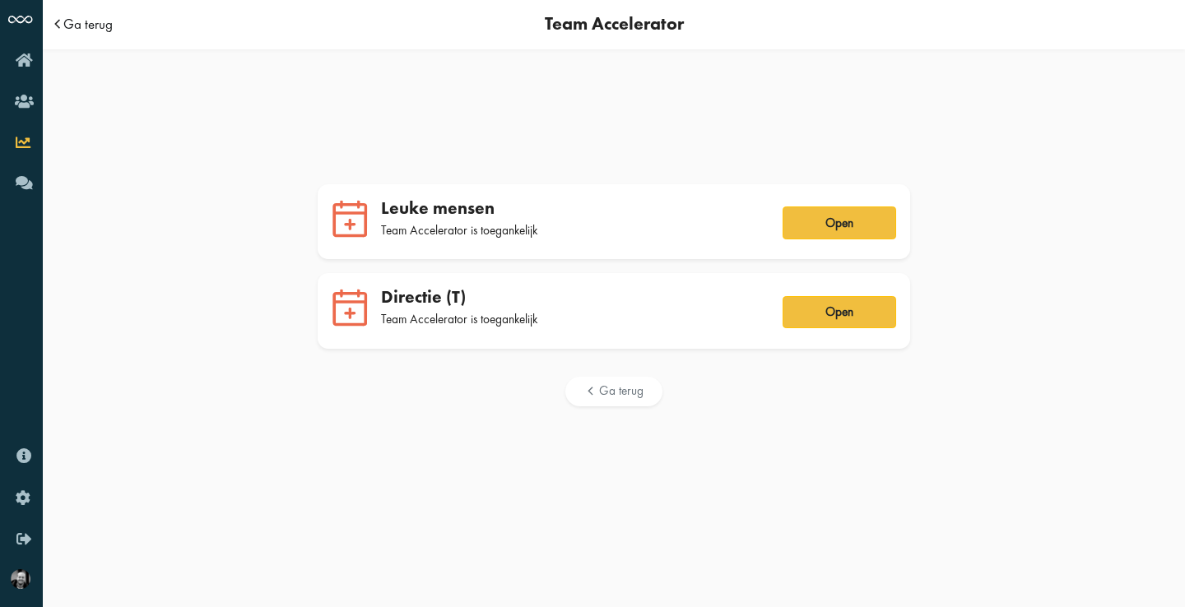
click at [86, 20] on span "Ga terug" at bounding box center [87, 24] width 49 height 14
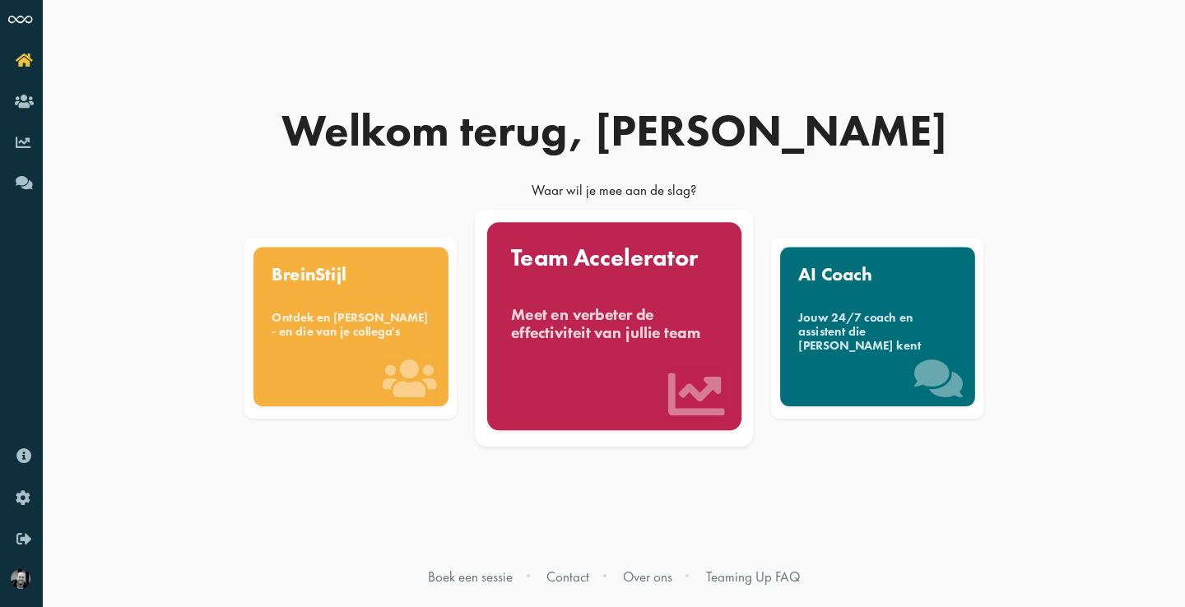
click at [678, 358] on div "Team Accelerator Meet en verbeter de effectiviteit van jullie team" at bounding box center [613, 326] width 254 height 208
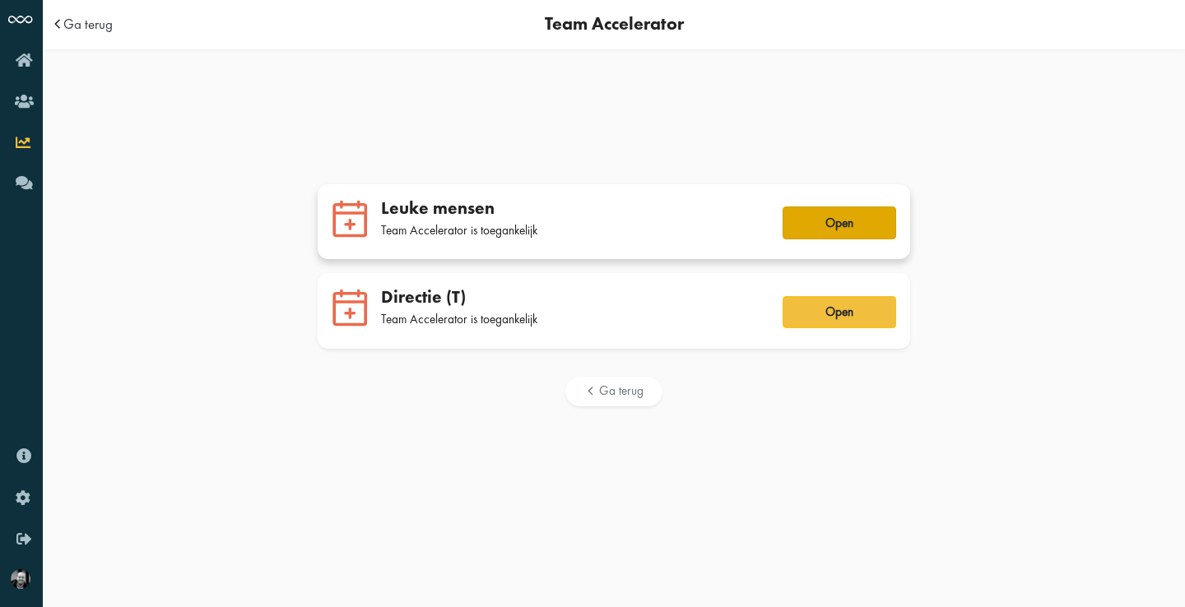
click at [849, 227] on button "Open" at bounding box center [840, 223] width 114 height 33
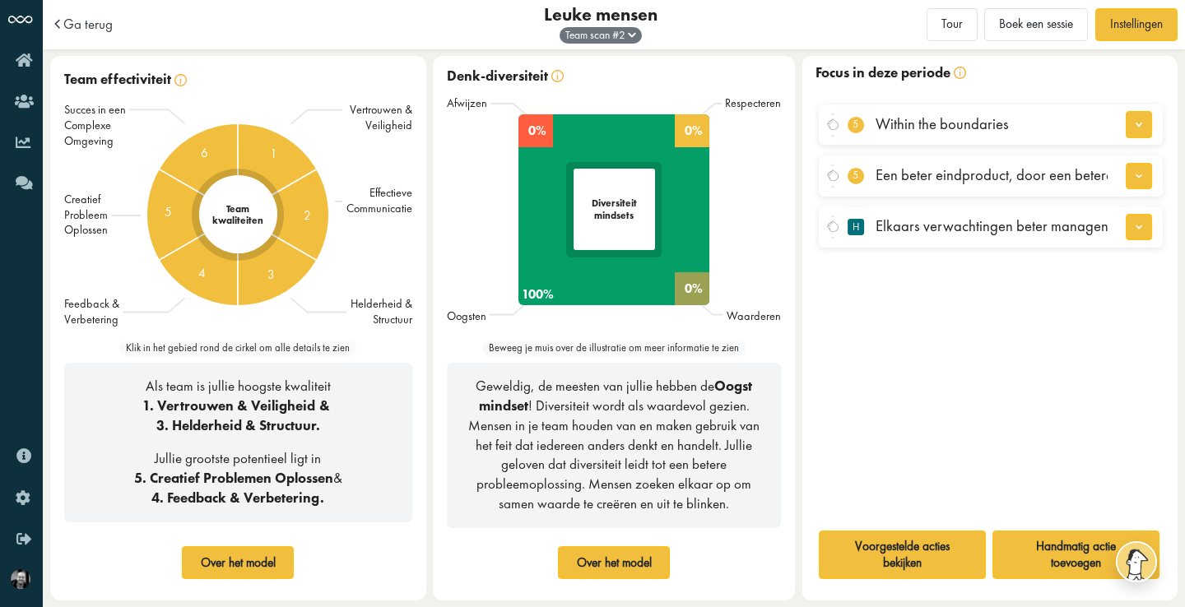
click at [628, 30] on span at bounding box center [632, 35] width 8 height 14
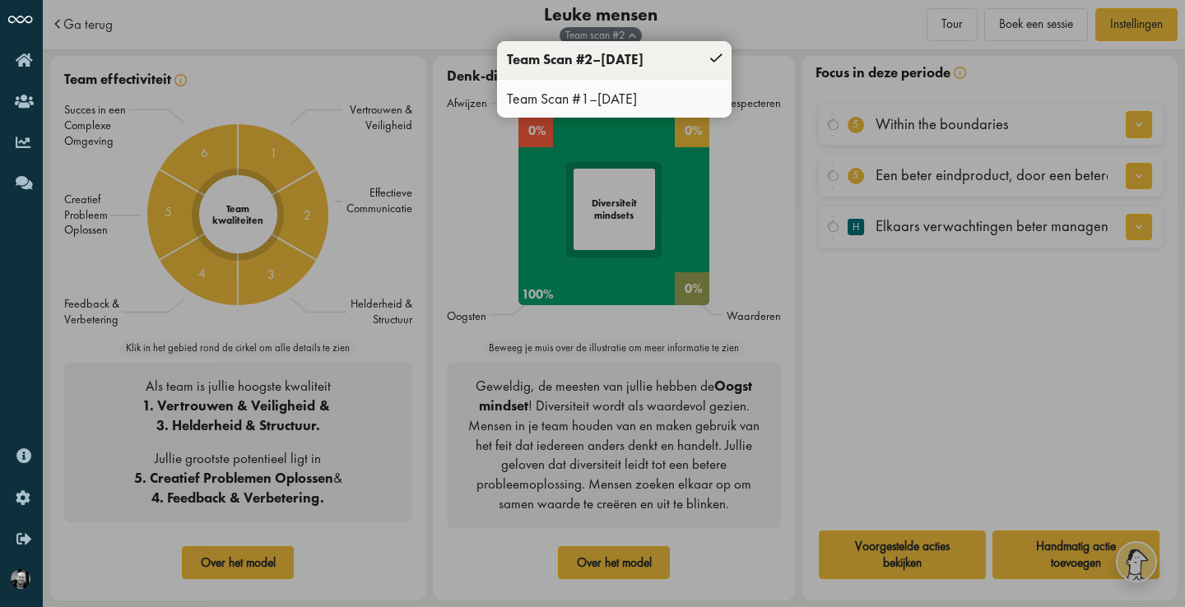
click at [614, 95] on span "18.05.2022" at bounding box center [617, 98] width 40 height 19
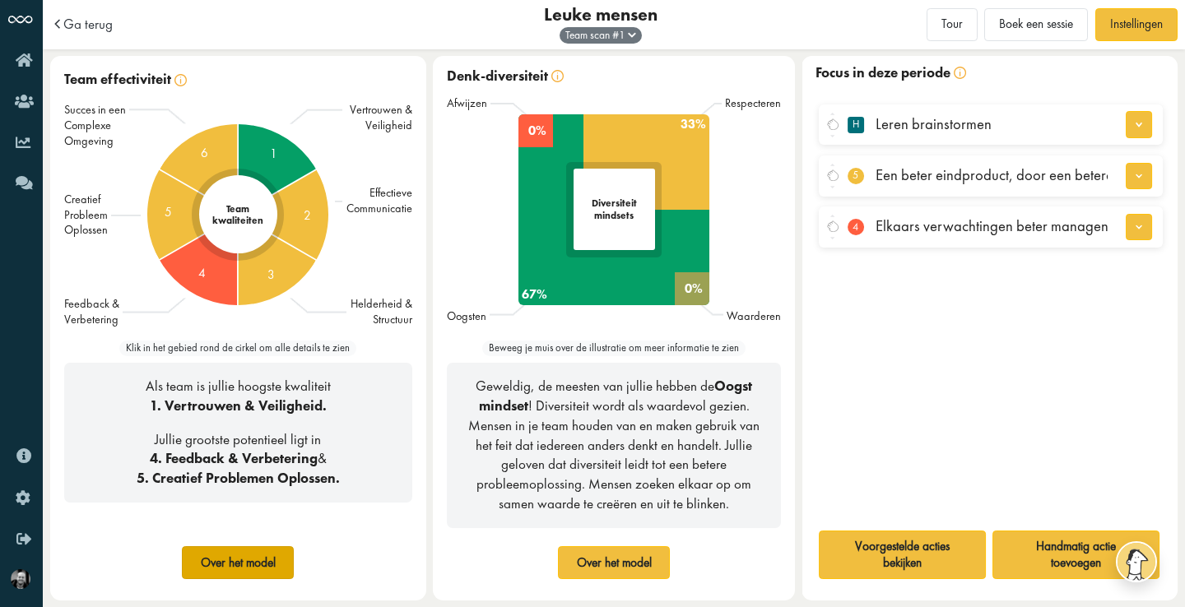
click at [241, 568] on button "Over het model" at bounding box center [238, 562] width 112 height 33
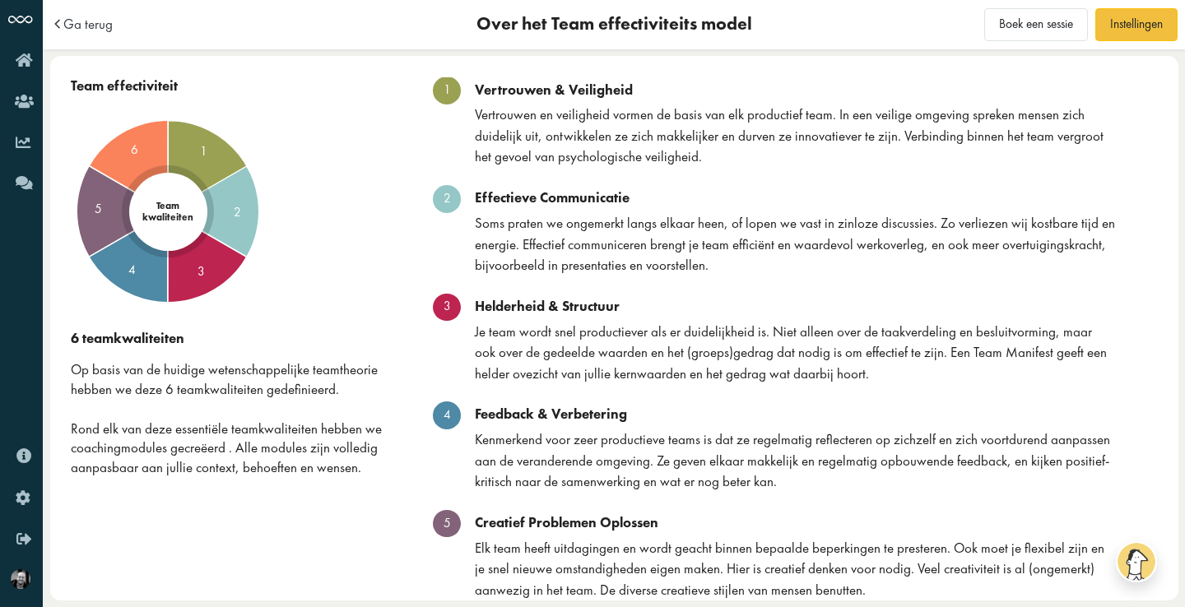
click at [99, 26] on span "Ga terug" at bounding box center [87, 24] width 49 height 14
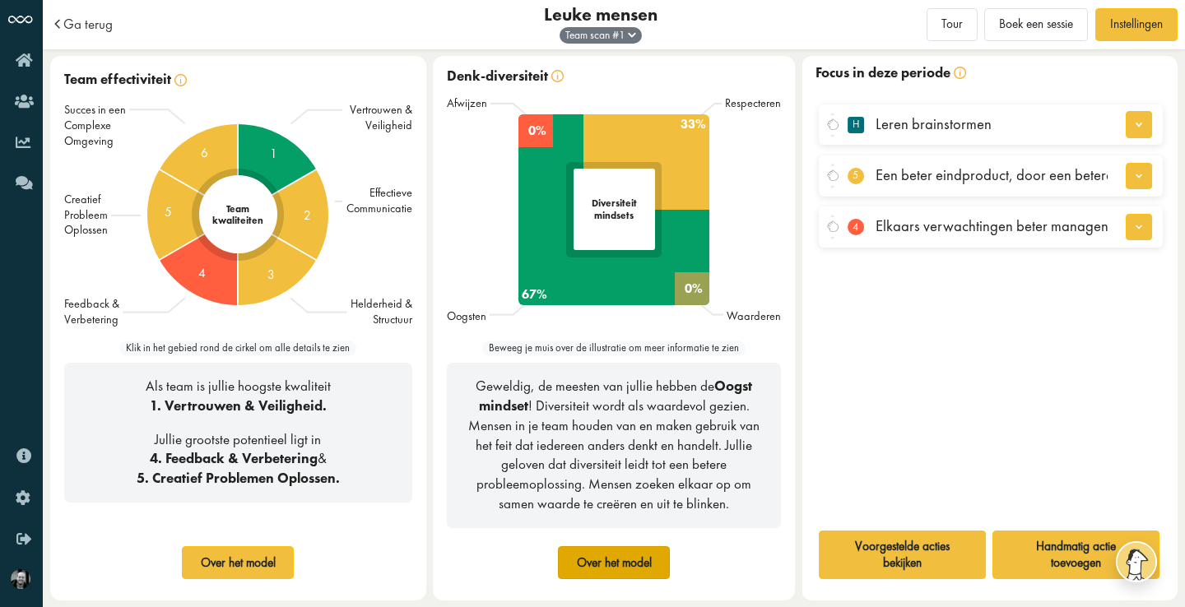
click at [588, 568] on button "Over het model" at bounding box center [614, 562] width 112 height 33
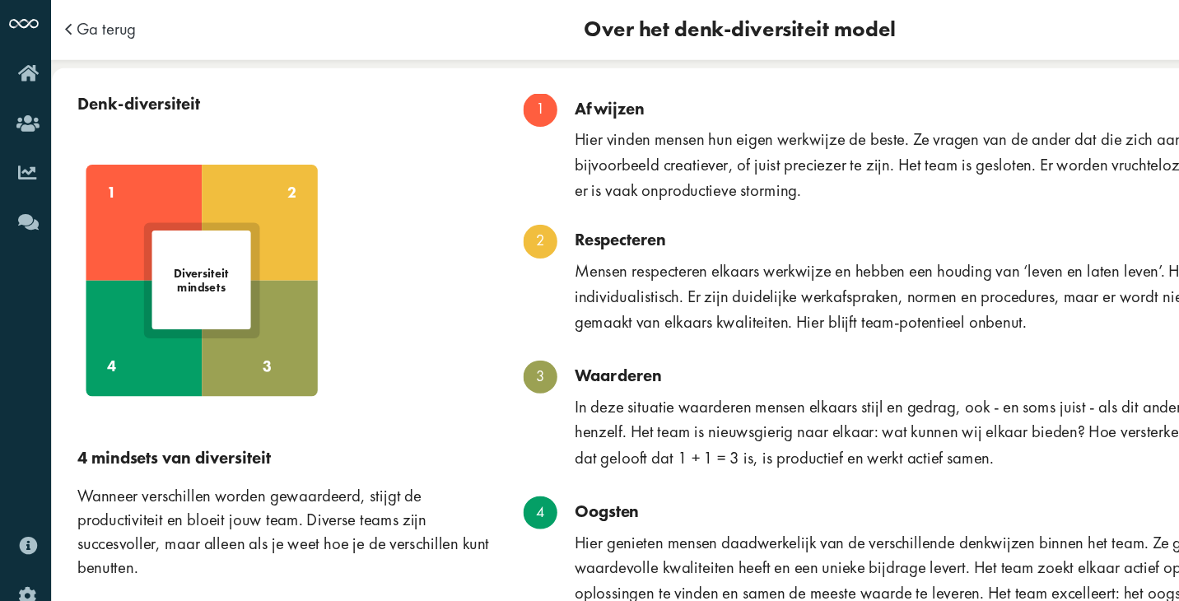
click at [96, 20] on span "Ga terug" at bounding box center [87, 24] width 49 height 14
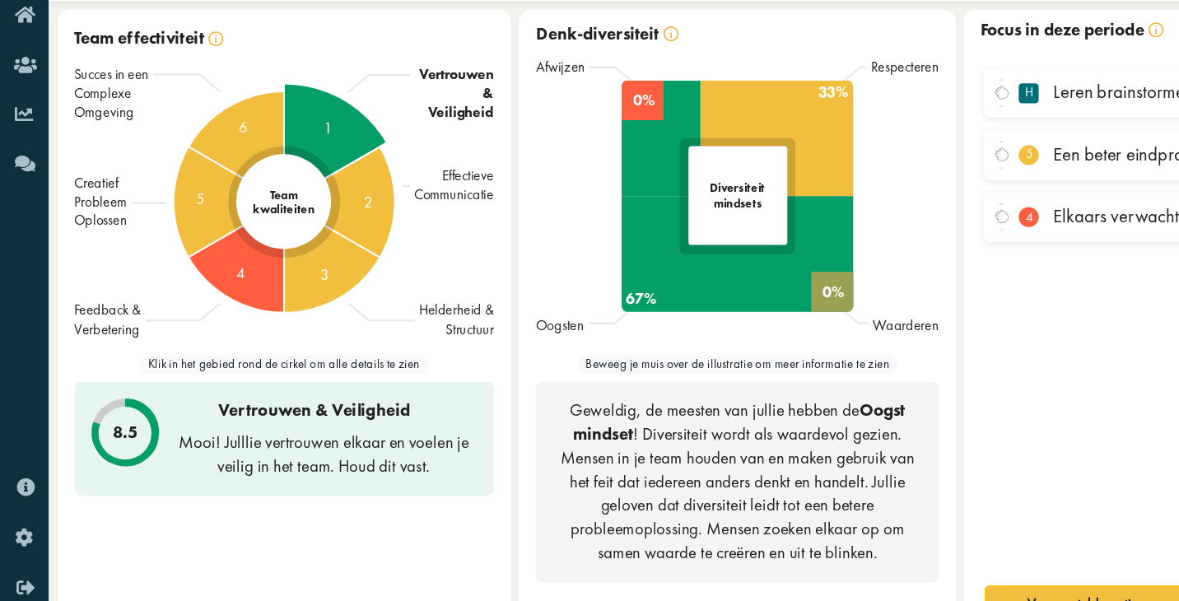
click at [273, 145] on span "1" at bounding box center [272, 155] width 7 height 20
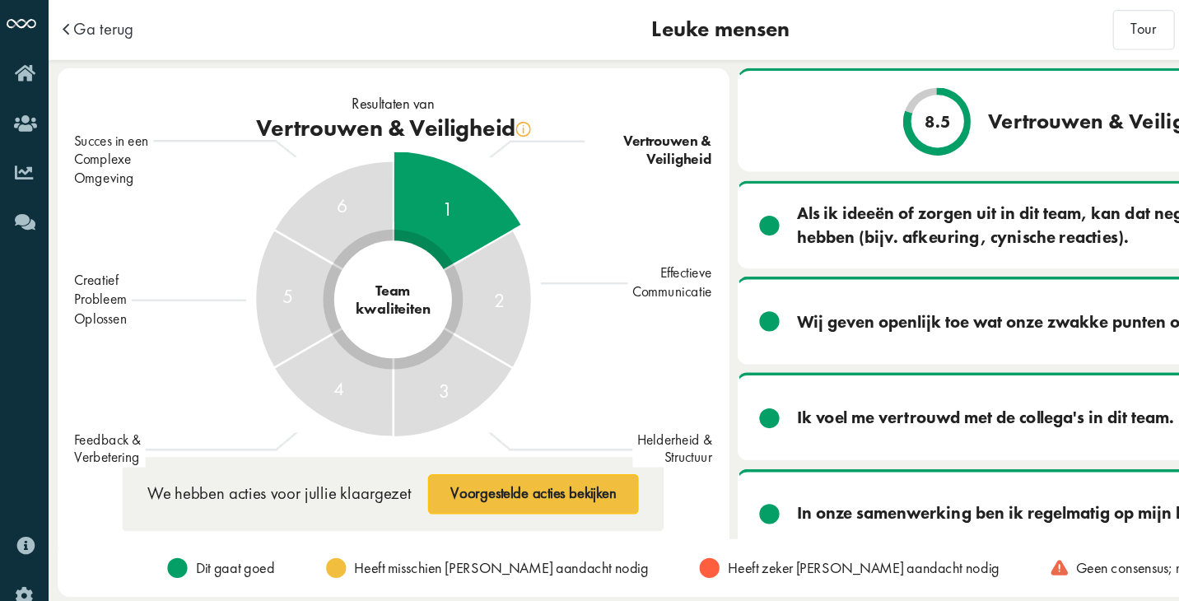
click at [93, 26] on span "Ga terug" at bounding box center [87, 24] width 49 height 14
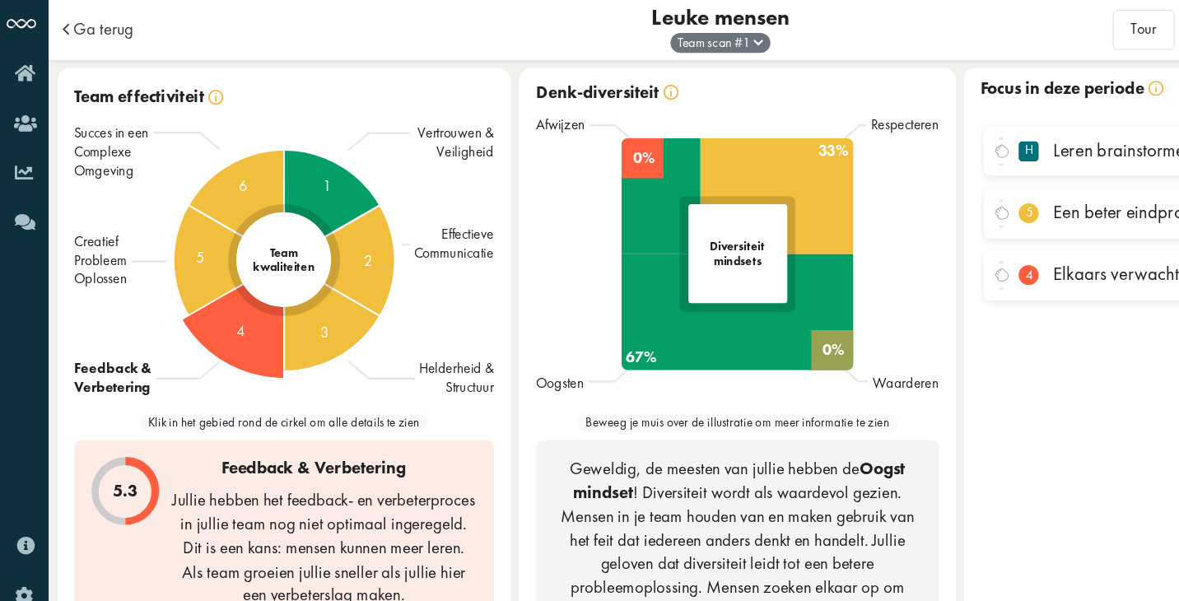
click at [199, 267] on span "4" at bounding box center [200, 274] width 7 height 20
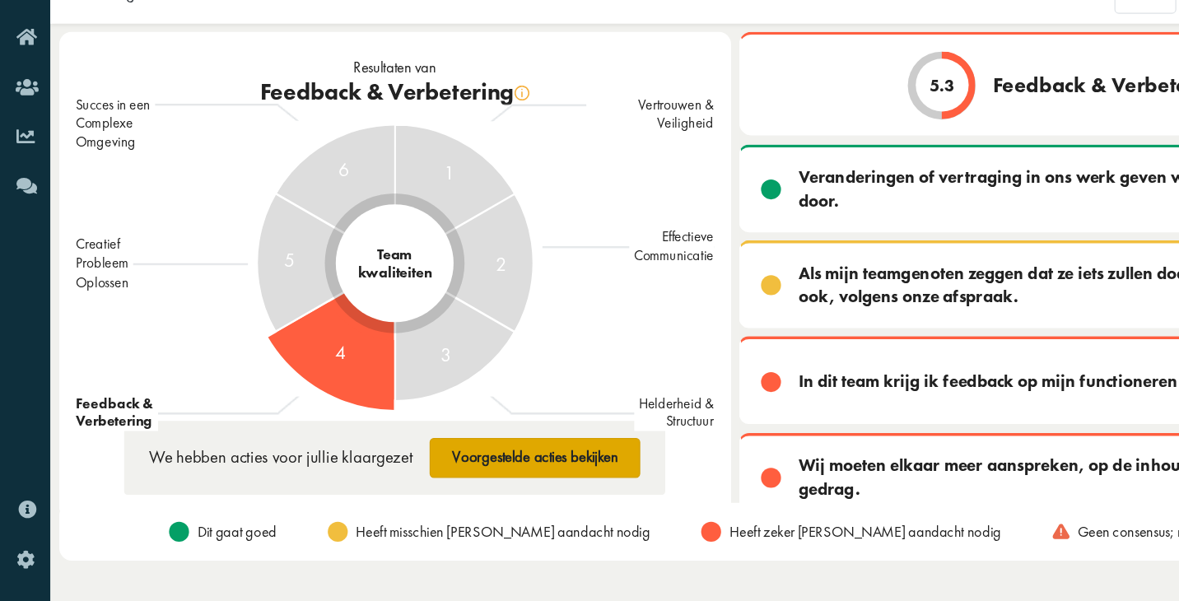
click at [409, 391] on button "Voorgestelde acties bekijken" at bounding box center [443, 407] width 174 height 33
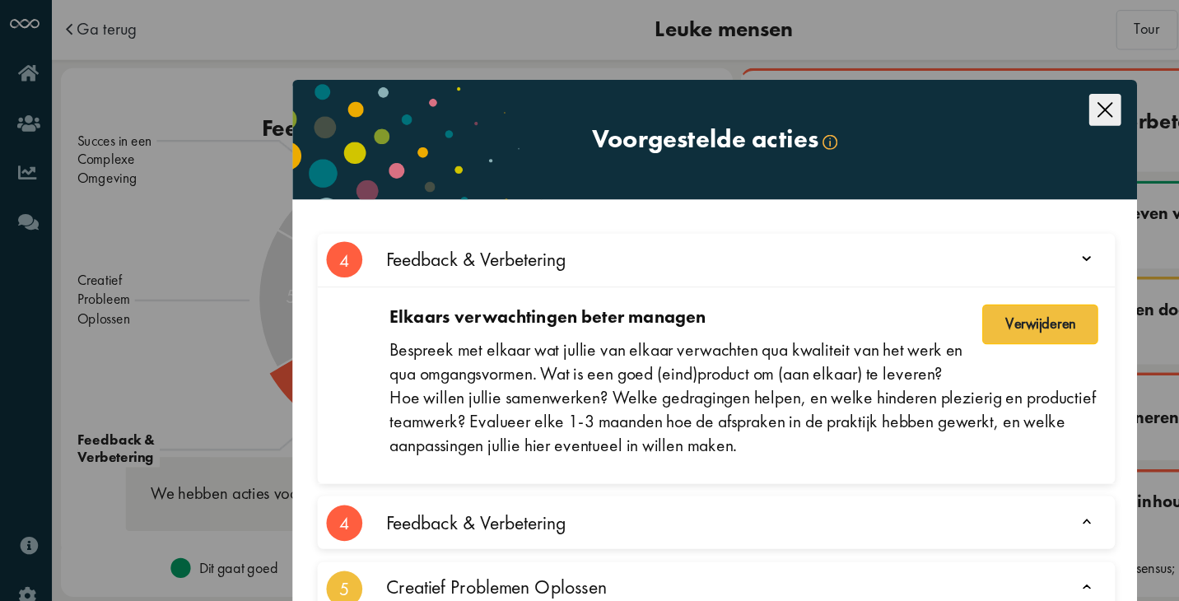
click at [463, 431] on div "Feedback & Verbetering" at bounding box center [593, 431] width 565 height 44
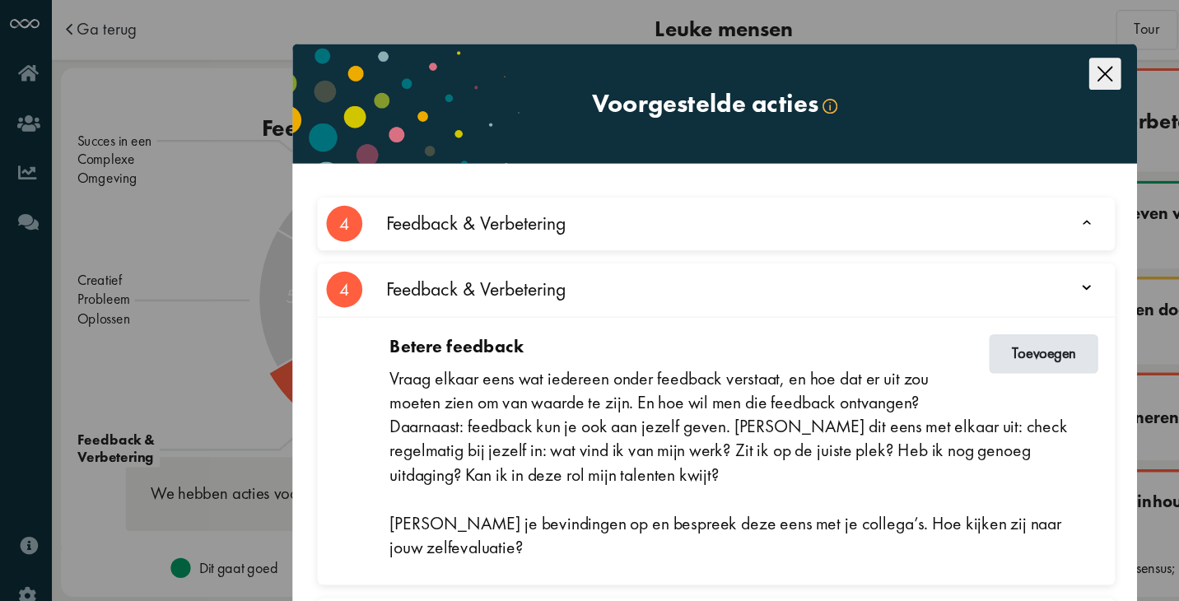
click at [839, 286] on button "Toevoegen" at bounding box center [861, 292] width 90 height 33
click at [909, 55] on icon "Close this dialog" at bounding box center [911, 61] width 26 height 26
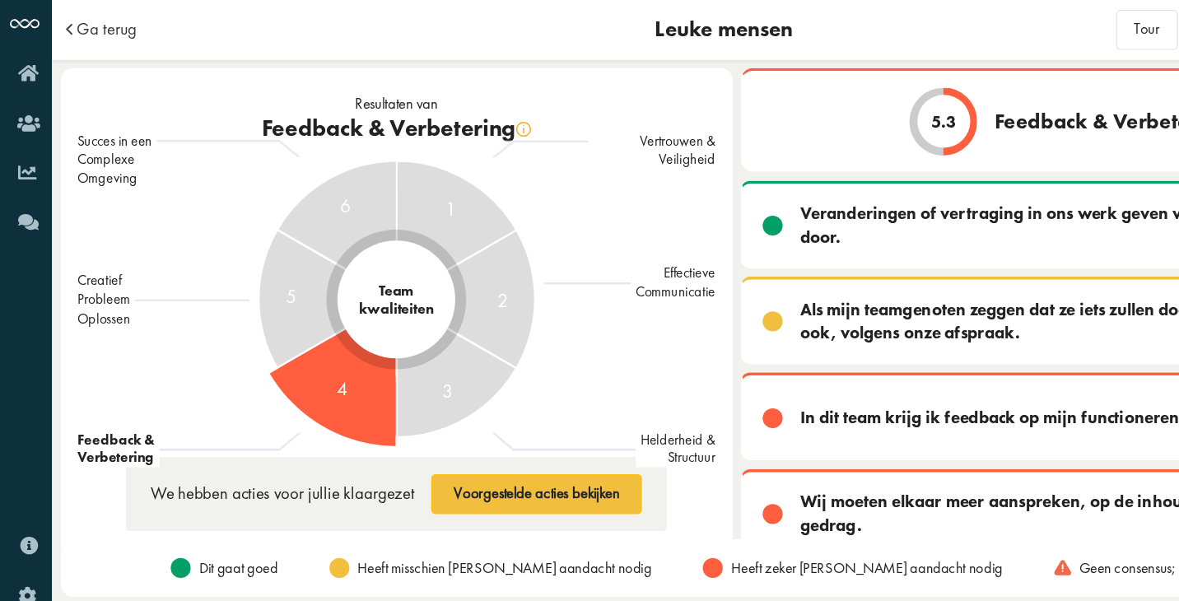
click at [77, 26] on span "Ga terug" at bounding box center [87, 24] width 49 height 14
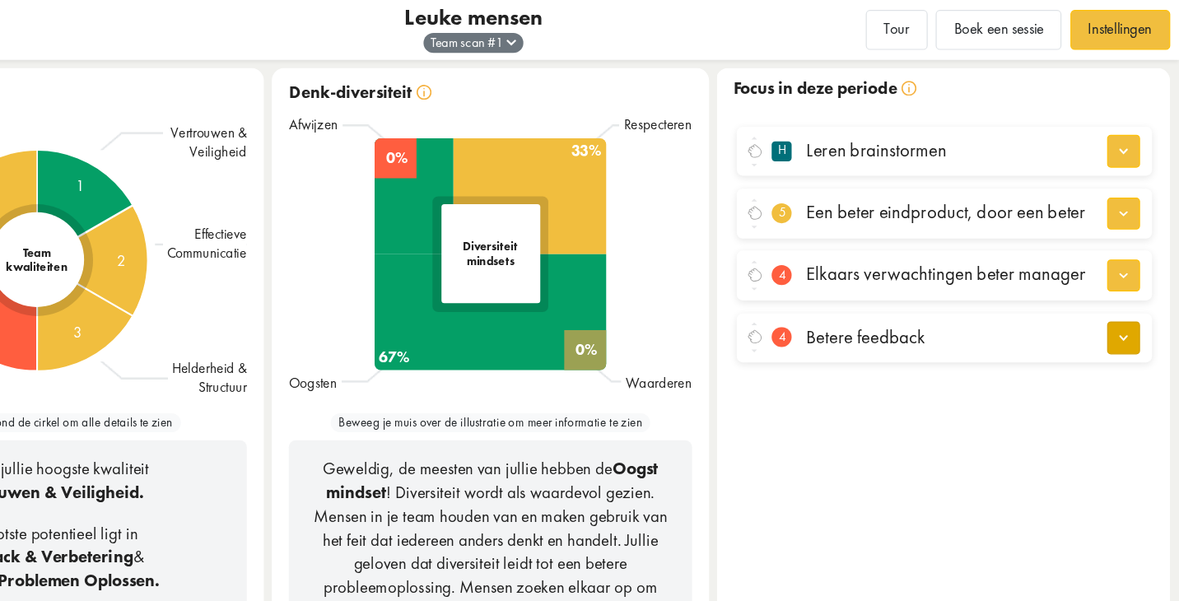
click at [1119, 271] on button "button" at bounding box center [1132, 278] width 27 height 27
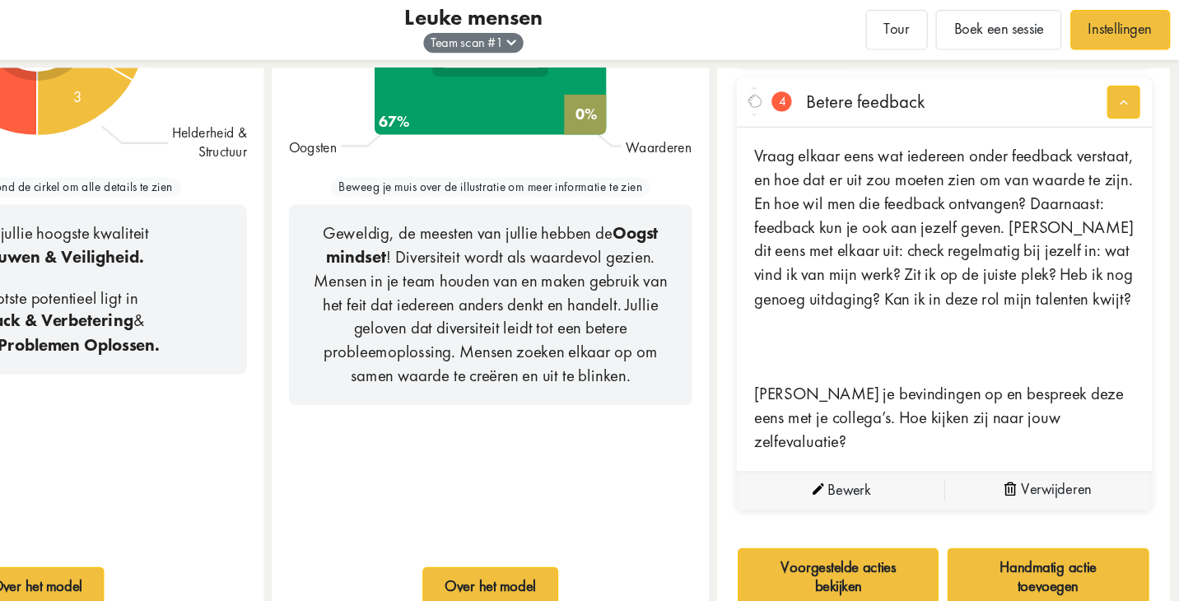
scroll to position [193, 0]
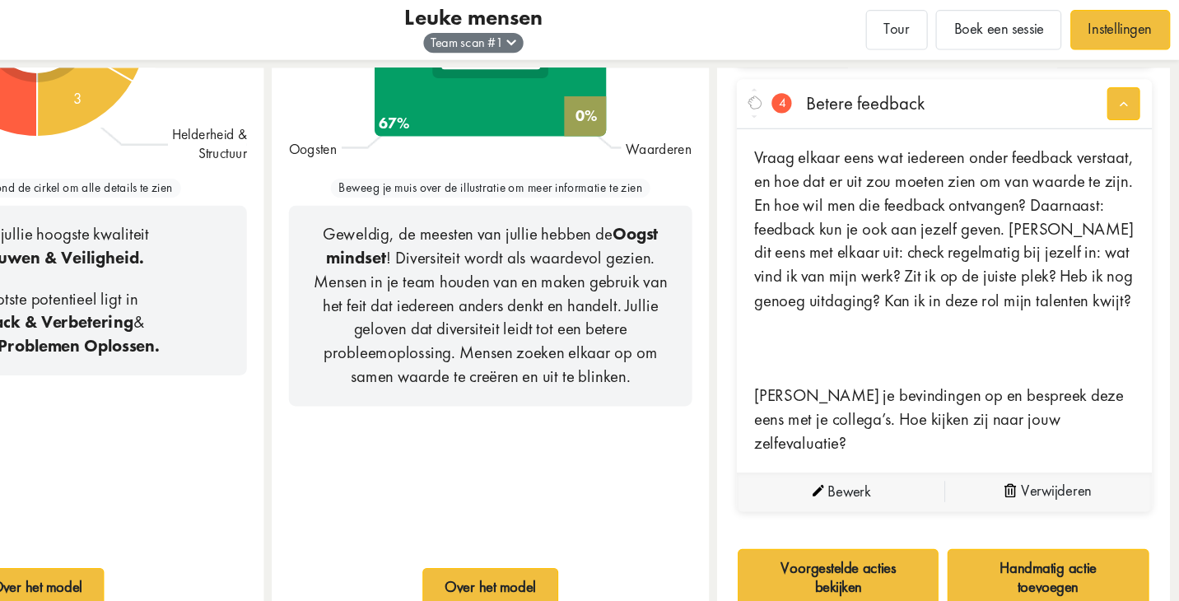
click at [1035, 398] on icon at bounding box center [1040, 404] width 10 height 12
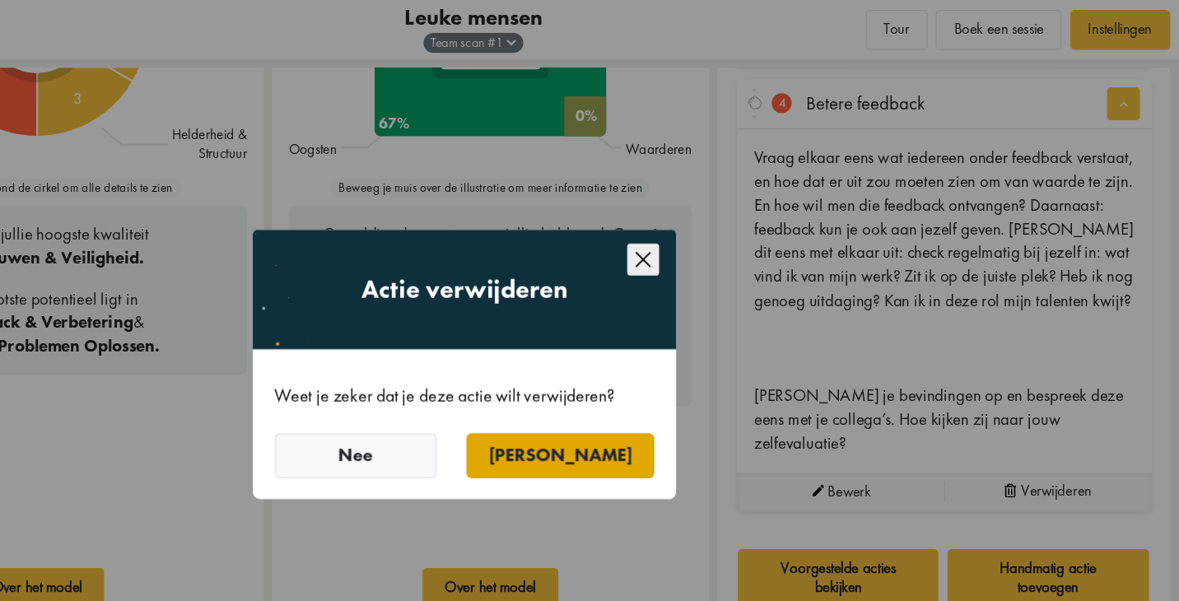
click at [591, 371] on button "Ja" at bounding box center [669, 375] width 156 height 37
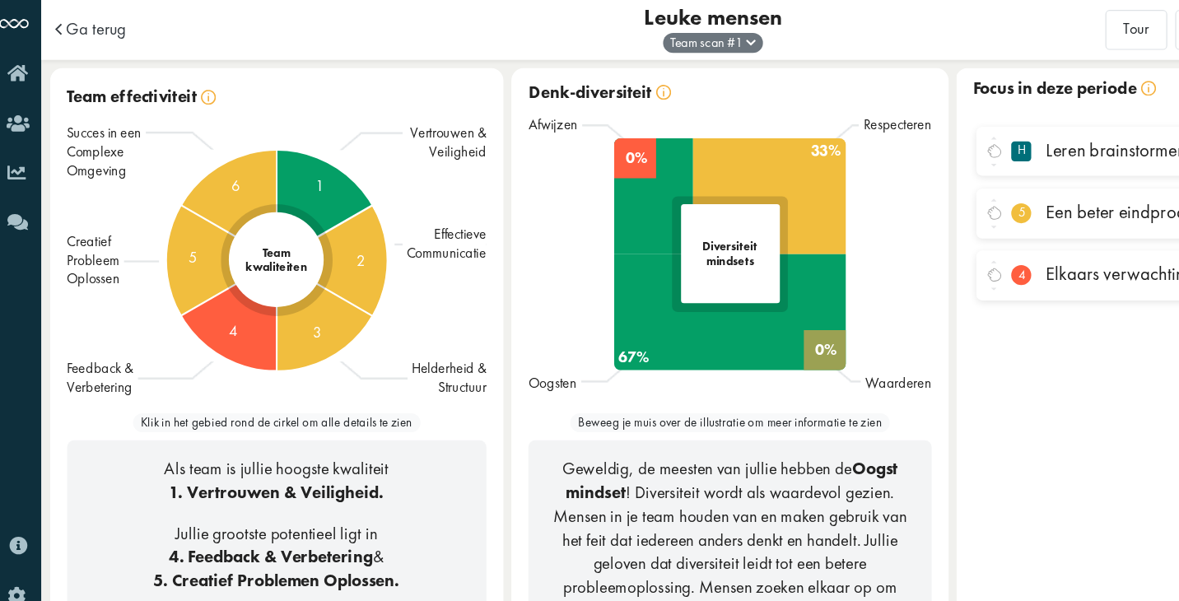
scroll to position [0, 0]
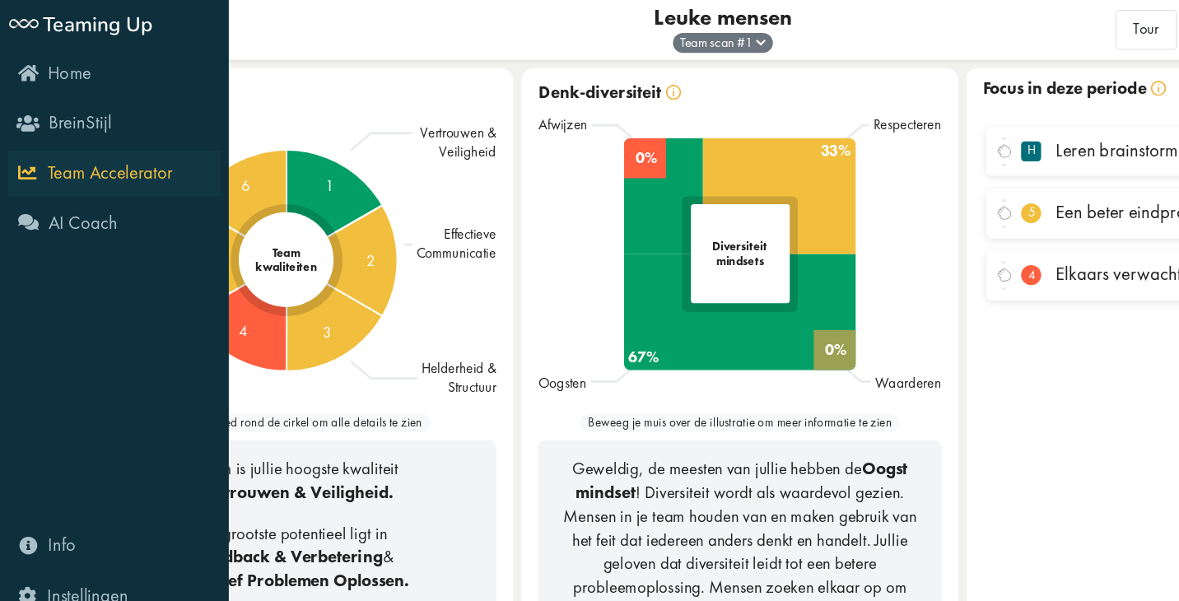
click at [77, 142] on span "Team Accelerator" at bounding box center [91, 143] width 103 height 20
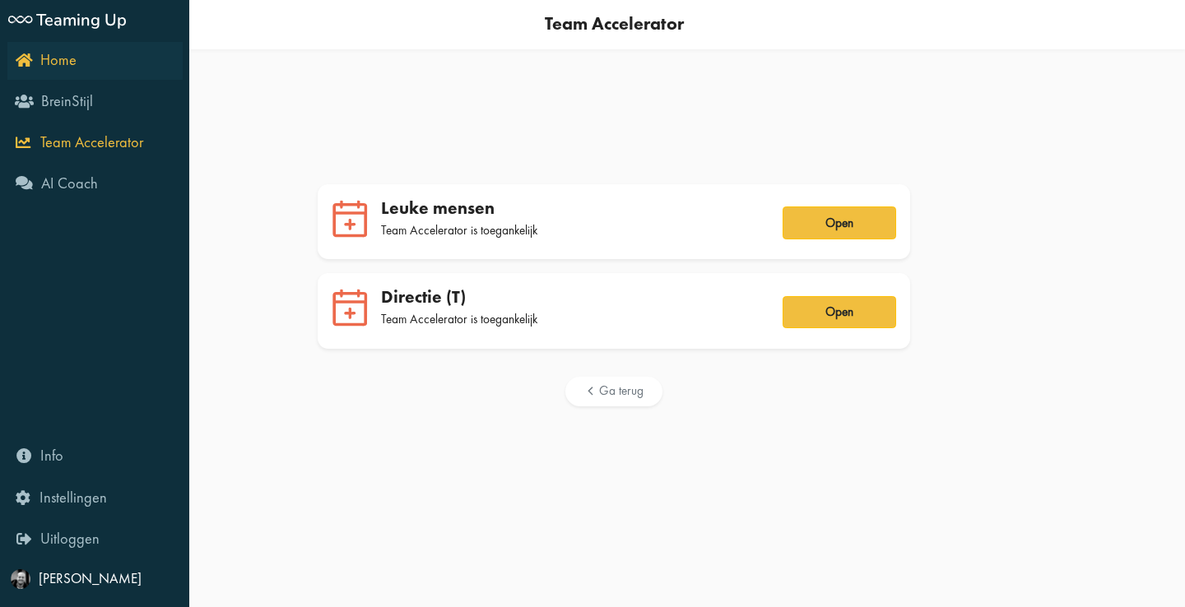
click at [24, 59] on icon "Home" at bounding box center [46, 60] width 61 height 16
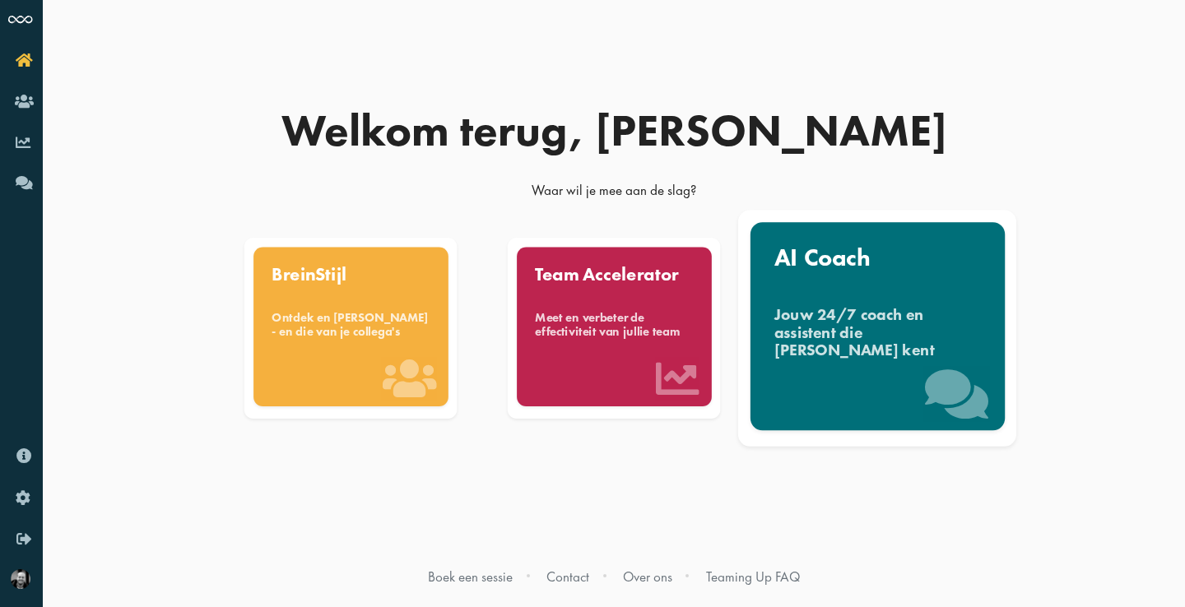
click at [808, 309] on div "Jouw 24/7 coach en assistent die [PERSON_NAME] kent" at bounding box center [877, 332] width 207 height 55
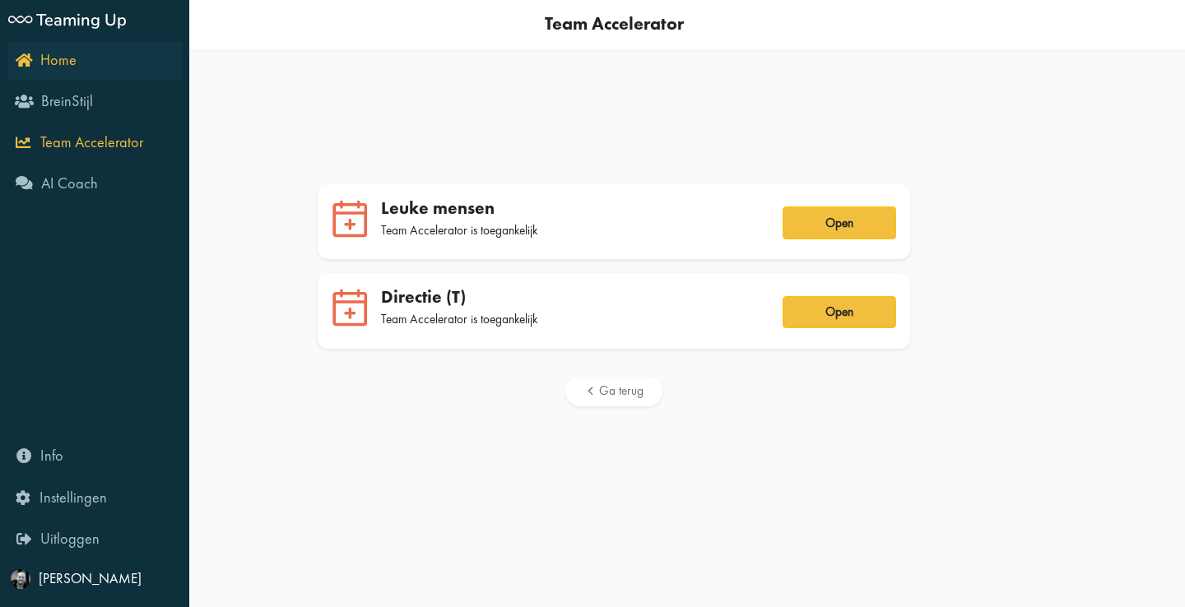
click at [60, 61] on span "Home" at bounding box center [58, 60] width 36 height 20
